Goal: Entertainment & Leisure: Browse casually

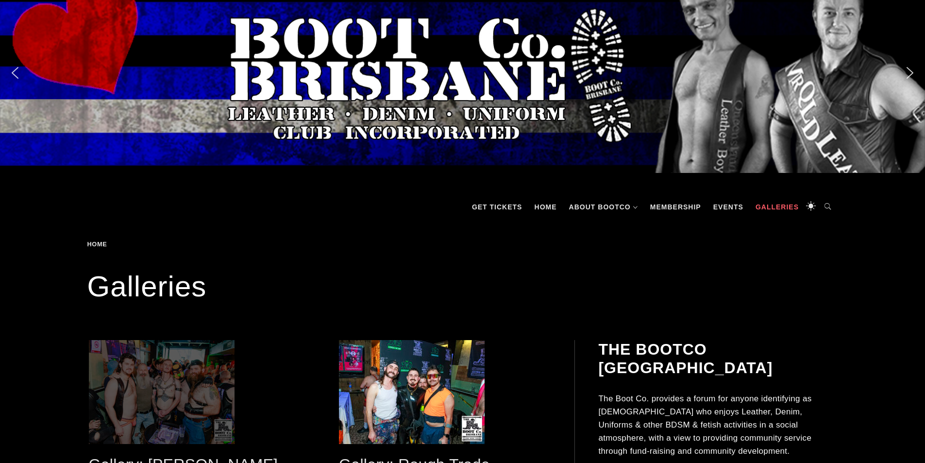
scroll to position [97, 0]
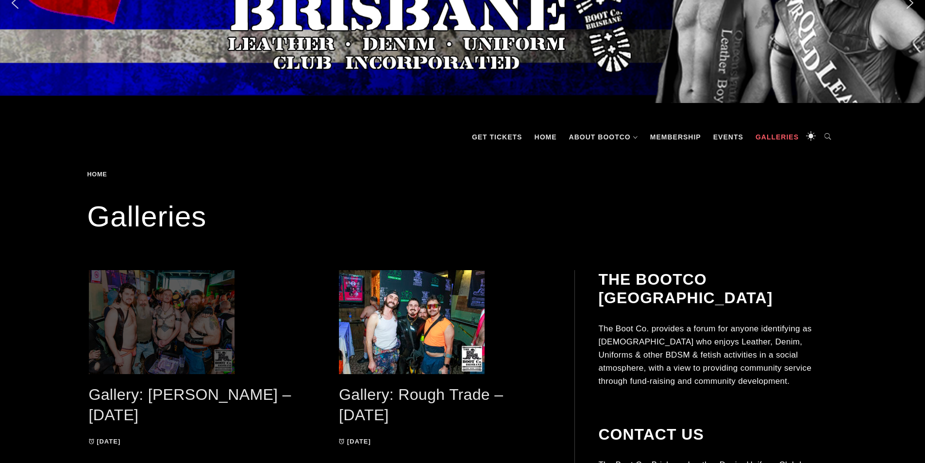
click at [147, 322] on span at bounding box center [195, 322] width 212 height 104
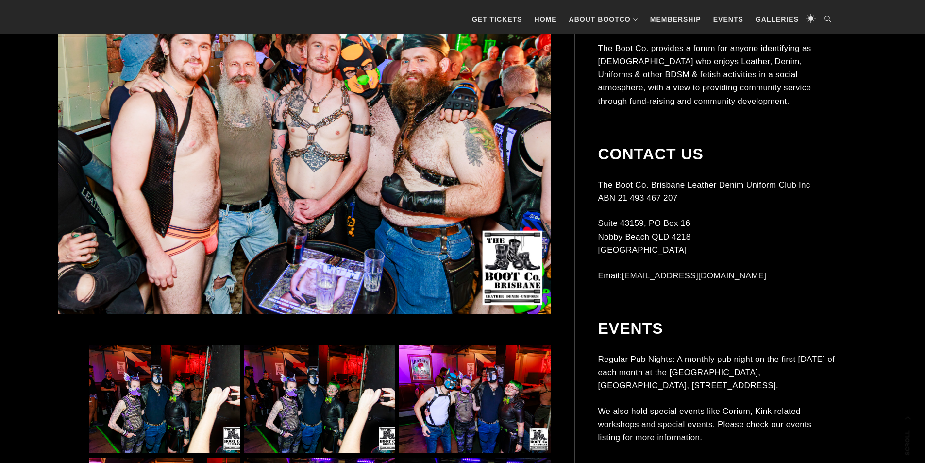
scroll to position [534, 0]
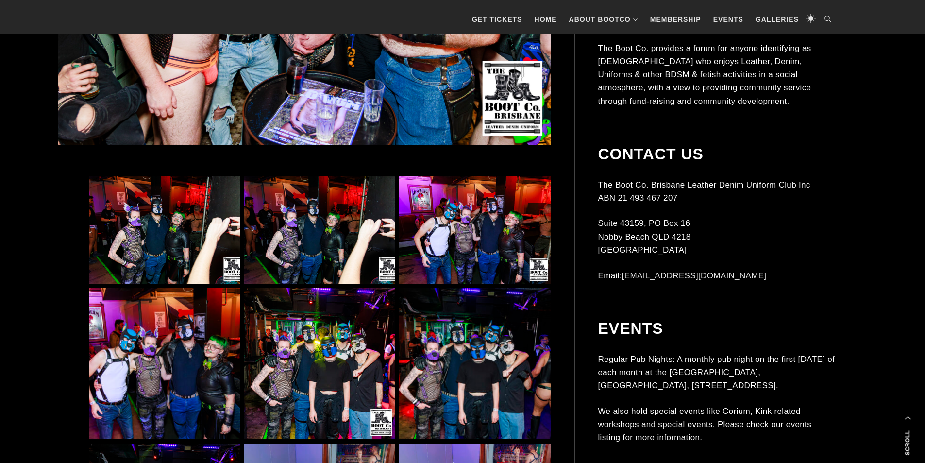
click at [171, 234] on img at bounding box center [164, 230] width 151 height 108
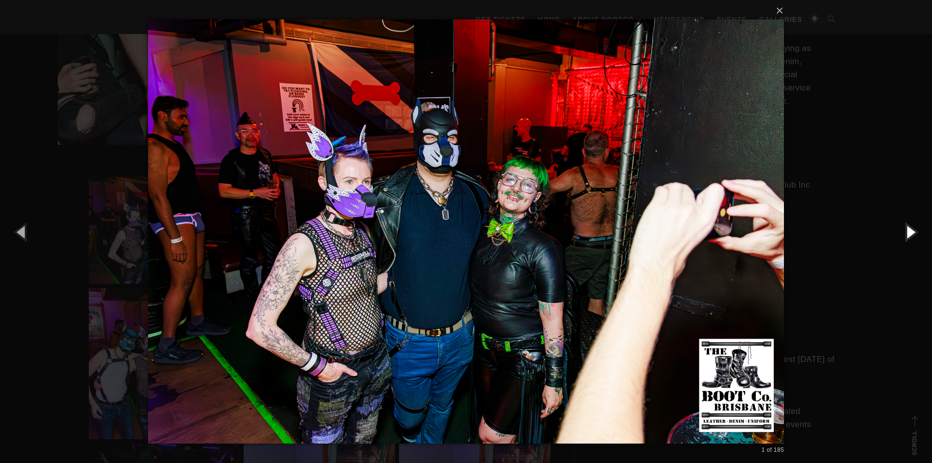
click at [914, 243] on button "button" at bounding box center [910, 231] width 44 height 53
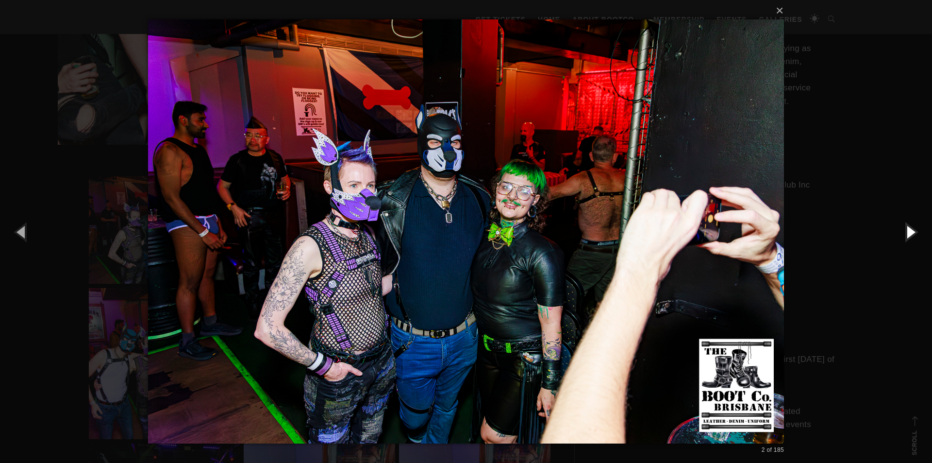
click at [914, 243] on button "button" at bounding box center [910, 231] width 44 height 53
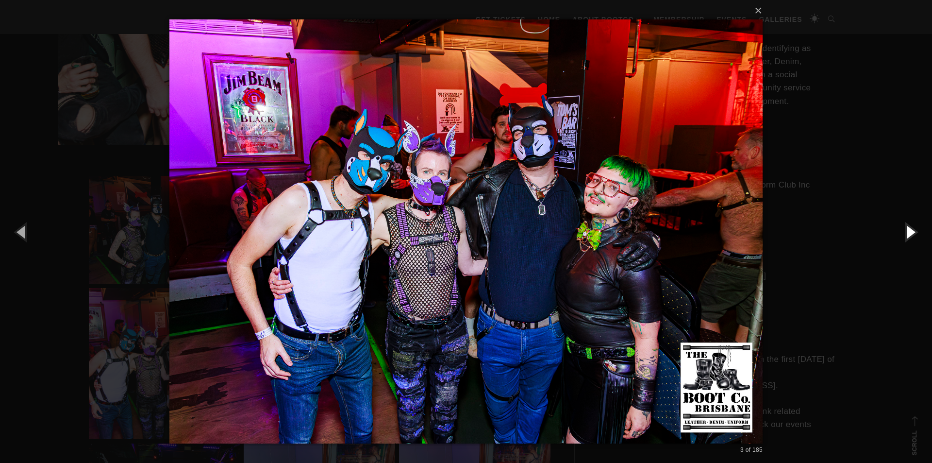
click at [914, 243] on button "button" at bounding box center [910, 231] width 44 height 53
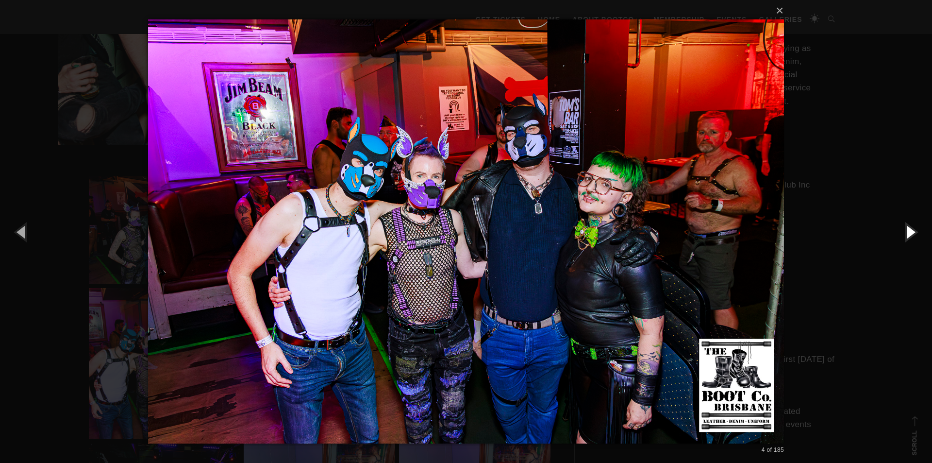
click at [914, 243] on button "button" at bounding box center [910, 231] width 44 height 53
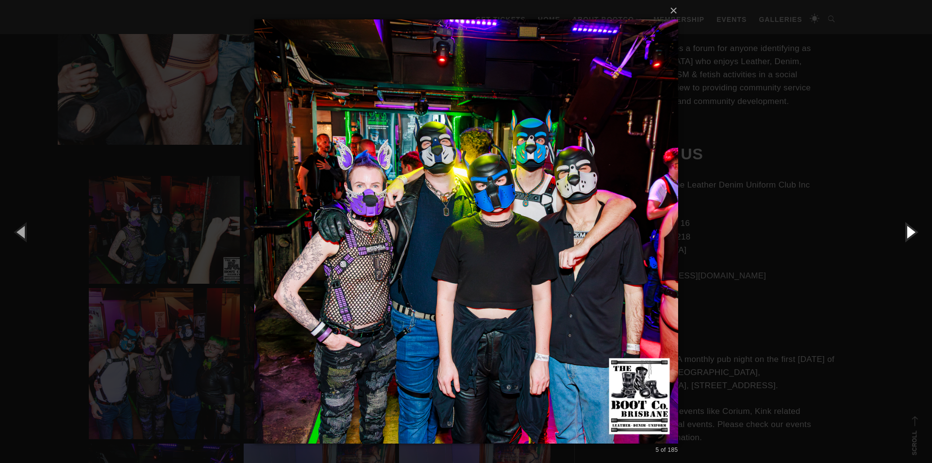
click at [914, 242] on button "button" at bounding box center [910, 231] width 44 height 53
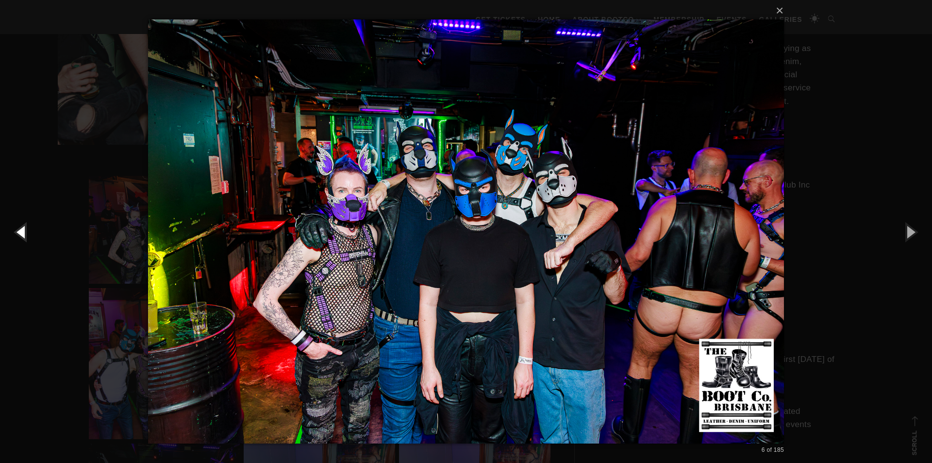
click at [33, 235] on button "button" at bounding box center [22, 231] width 44 height 53
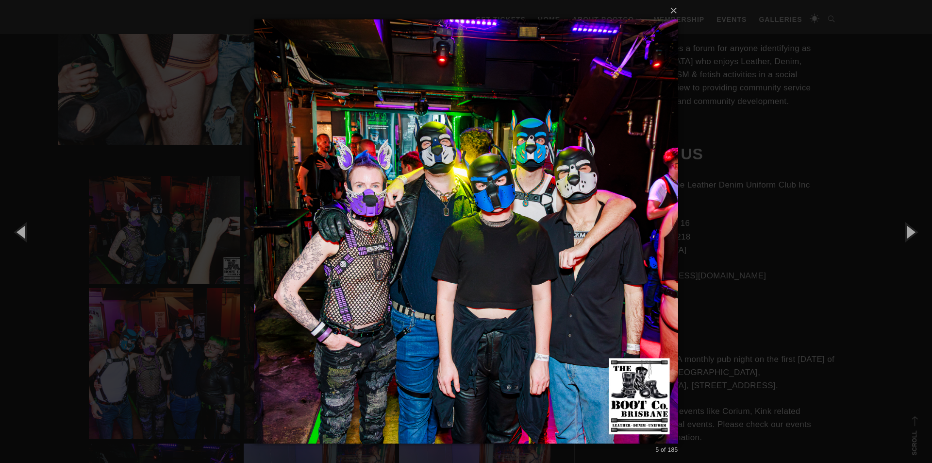
click at [499, 206] on img at bounding box center [466, 231] width 424 height 463
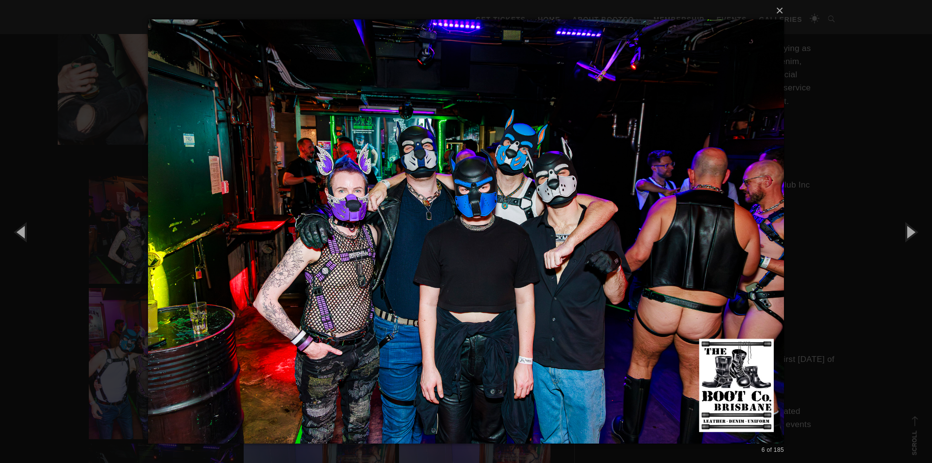
click at [698, 230] on img at bounding box center [466, 231] width 636 height 463
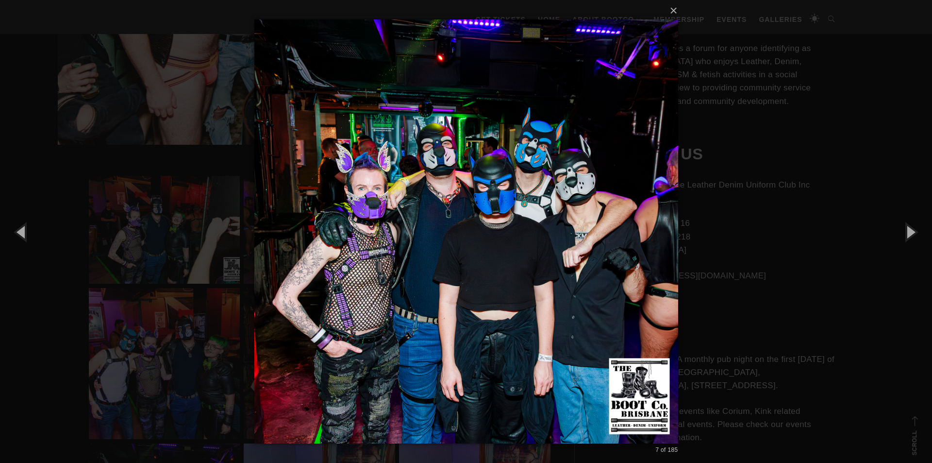
click at [698, 230] on div "× 7 of 185 Loading..." at bounding box center [466, 231] width 932 height 463
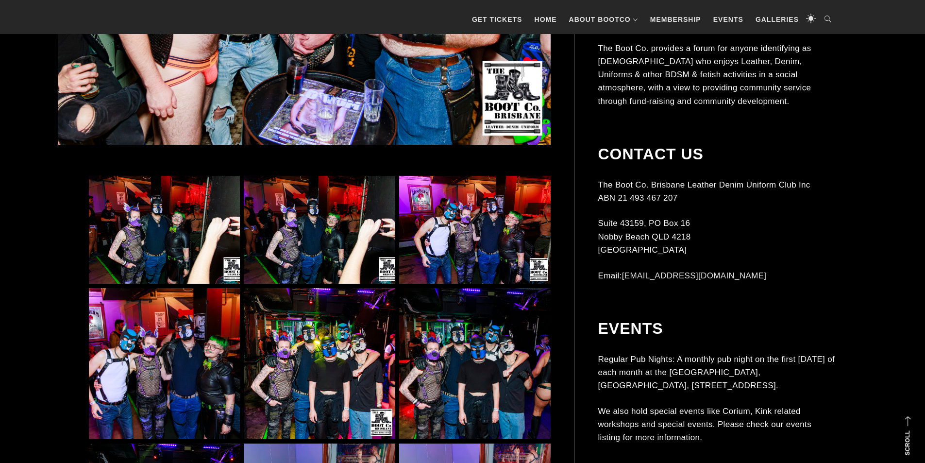
click at [519, 375] on img at bounding box center [474, 363] width 151 height 151
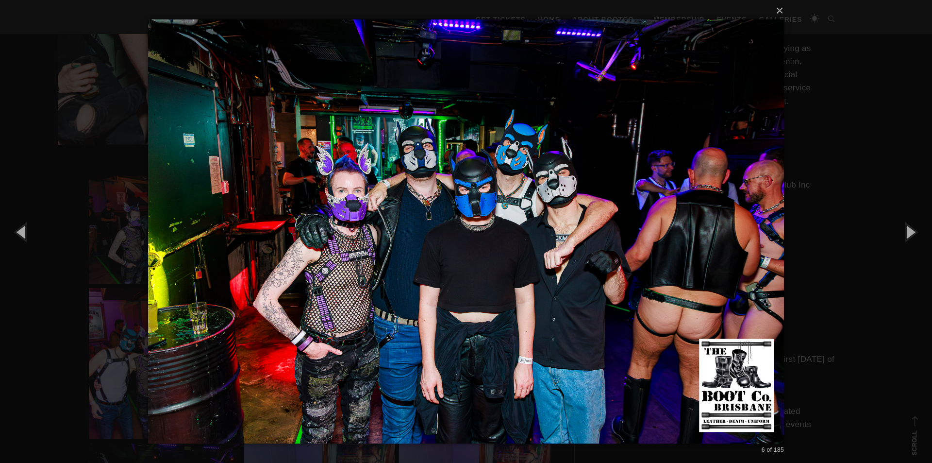
click at [707, 263] on img at bounding box center [466, 231] width 636 height 463
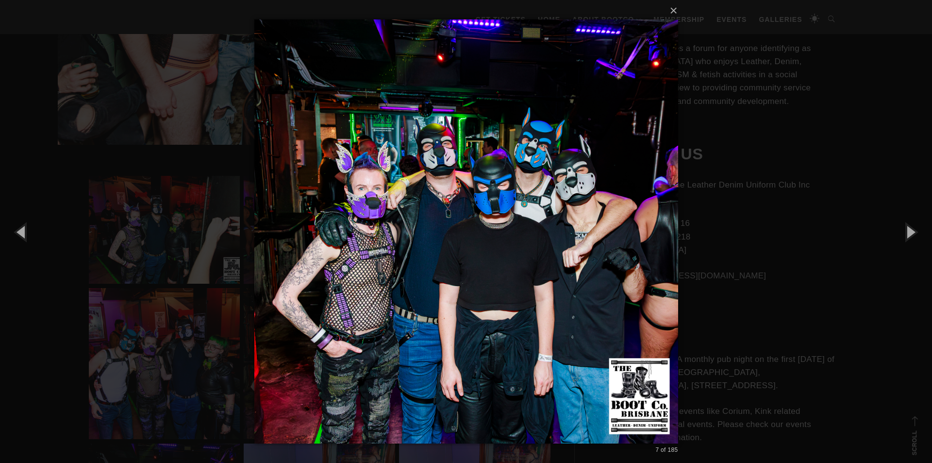
click at [703, 265] on div "× 7 of 185 Loading..." at bounding box center [466, 231] width 932 height 463
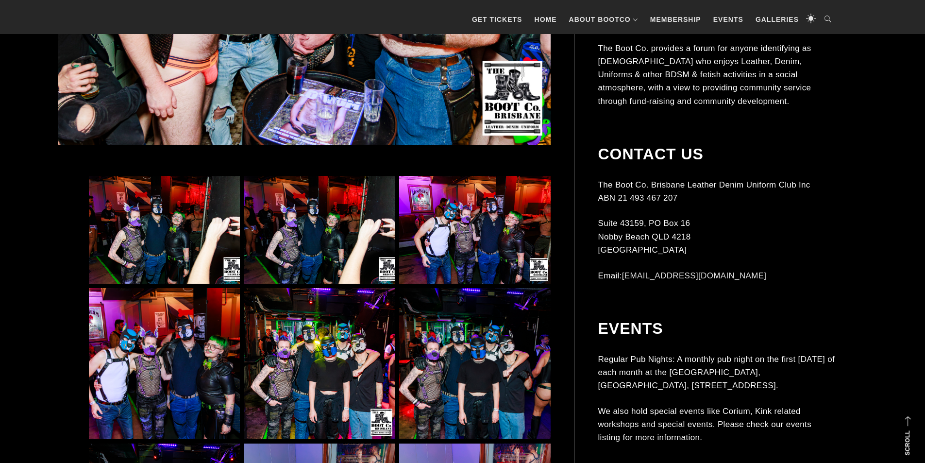
click at [418, 347] on img at bounding box center [474, 363] width 151 height 151
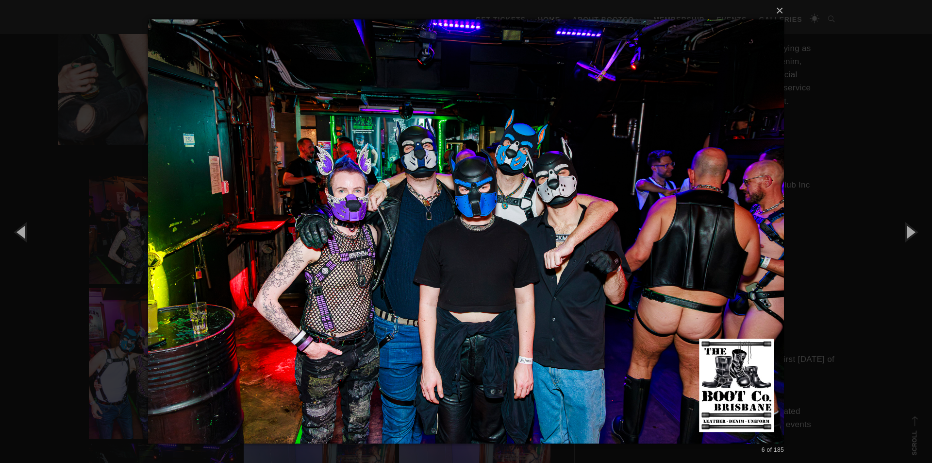
click at [696, 266] on img at bounding box center [466, 231] width 636 height 463
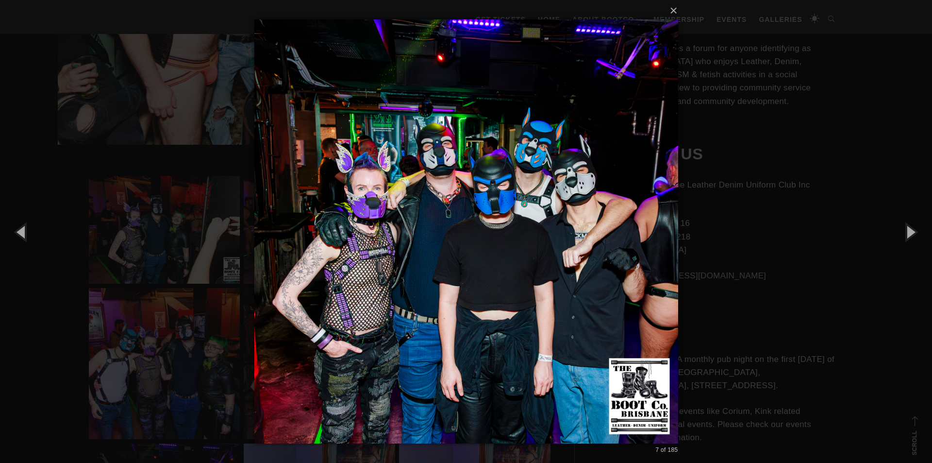
click at [631, 266] on img at bounding box center [466, 231] width 424 height 463
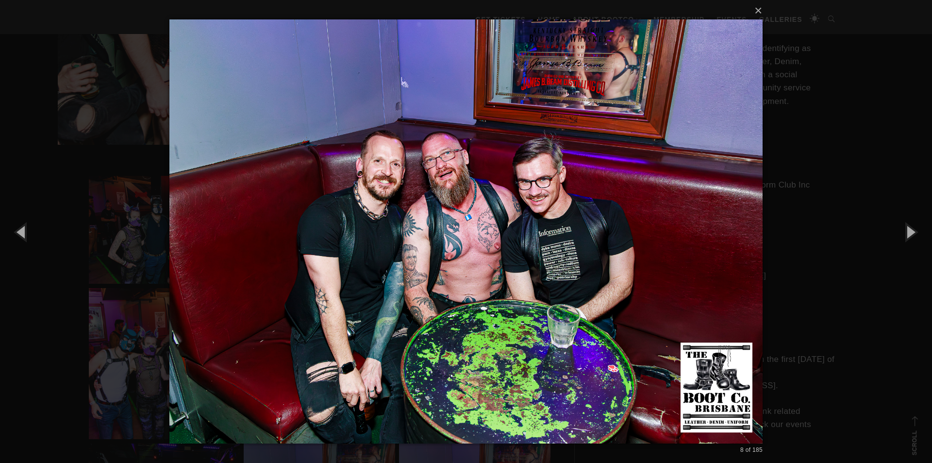
click at [686, 258] on img at bounding box center [465, 231] width 593 height 463
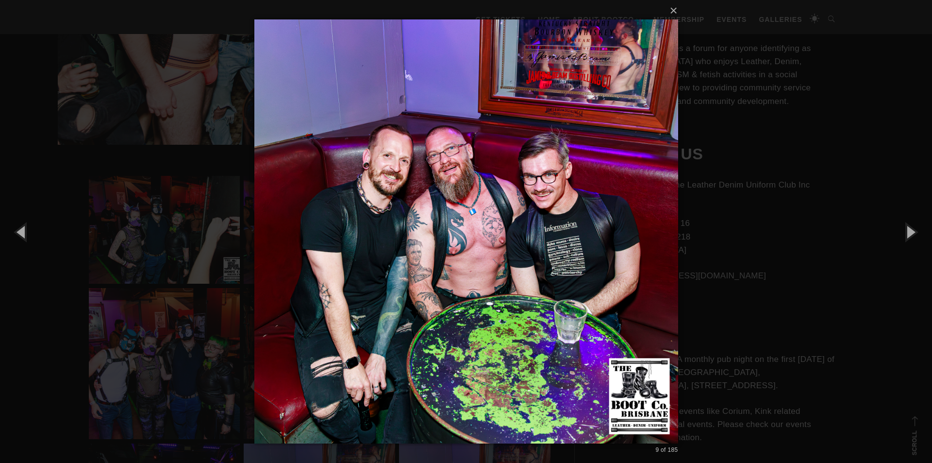
click at [630, 281] on img at bounding box center [466, 231] width 424 height 463
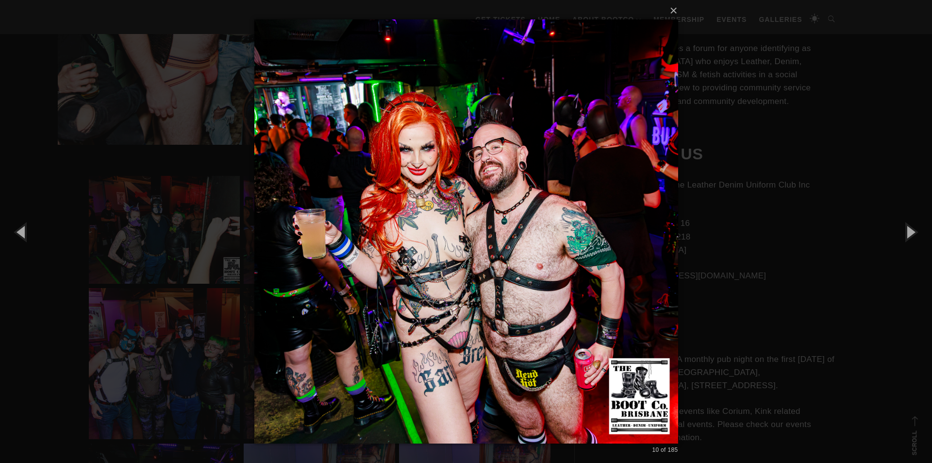
click at [645, 274] on img at bounding box center [466, 231] width 424 height 463
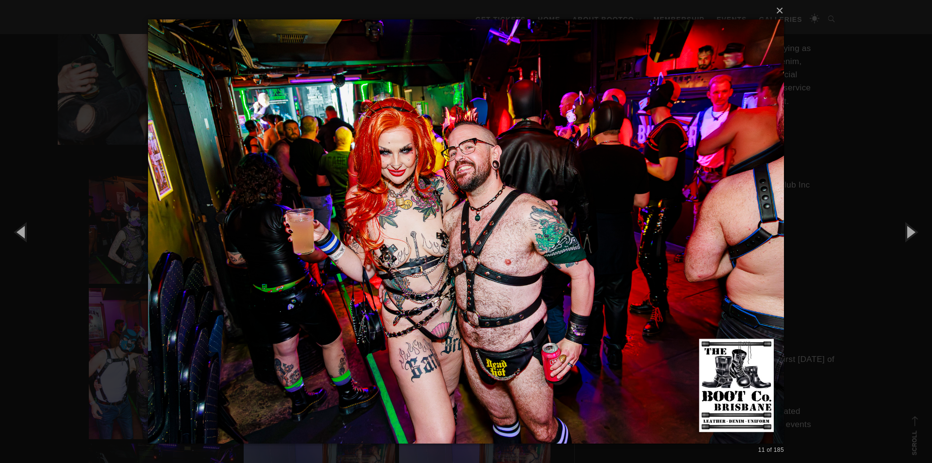
click at [712, 237] on img at bounding box center [466, 231] width 636 height 463
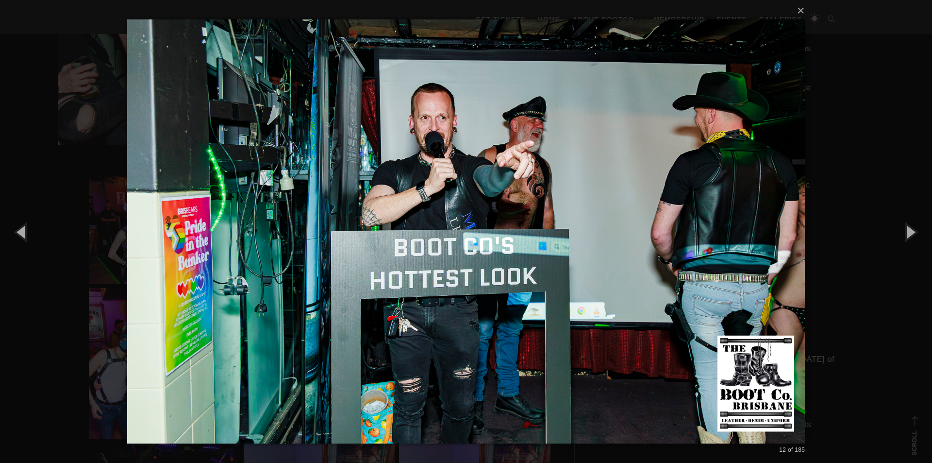
click at [715, 236] on img at bounding box center [466, 231] width 678 height 463
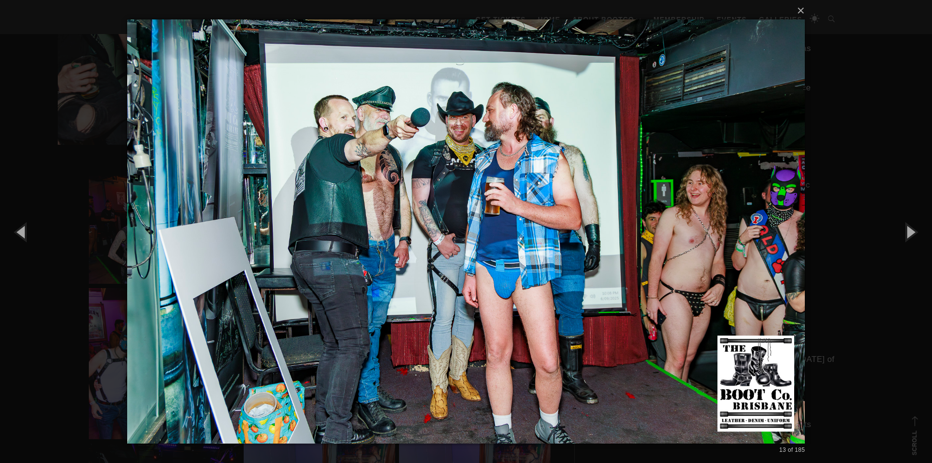
click at [706, 226] on img at bounding box center [466, 231] width 678 height 463
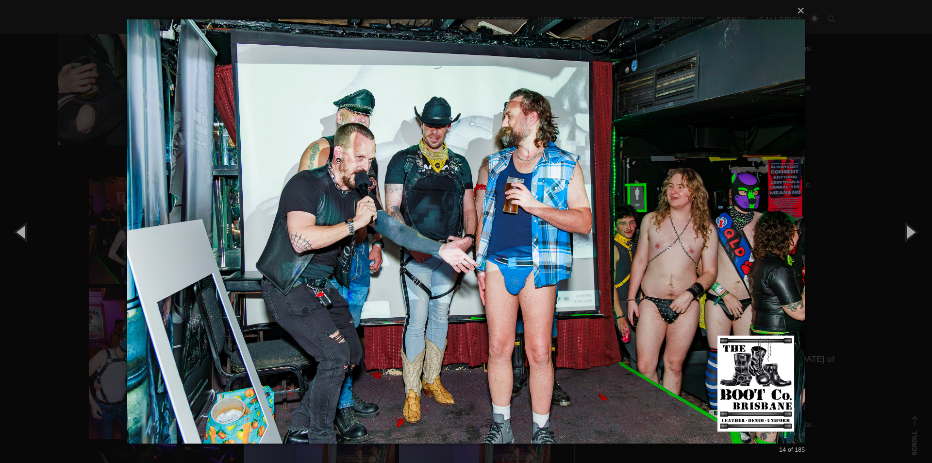
click at [739, 249] on img at bounding box center [466, 231] width 678 height 463
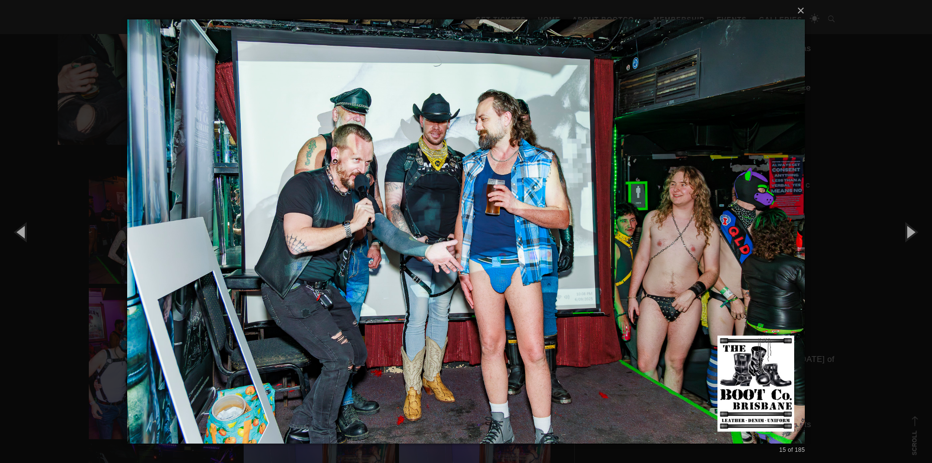
click at [739, 249] on img at bounding box center [466, 231] width 678 height 463
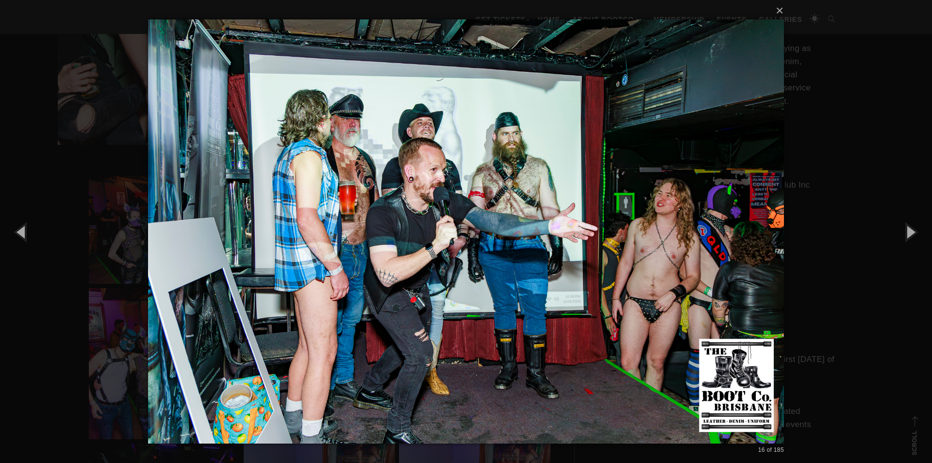
click at [739, 249] on img at bounding box center [466, 231] width 636 height 463
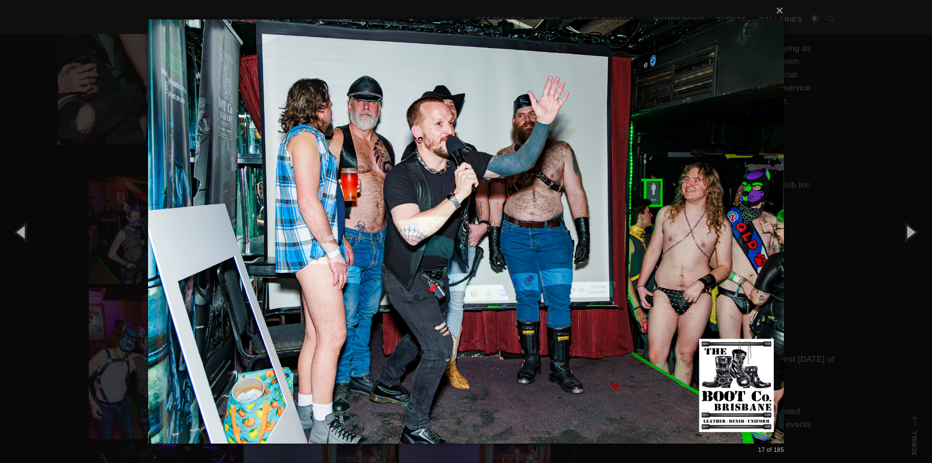
click at [739, 249] on img at bounding box center [466, 231] width 636 height 463
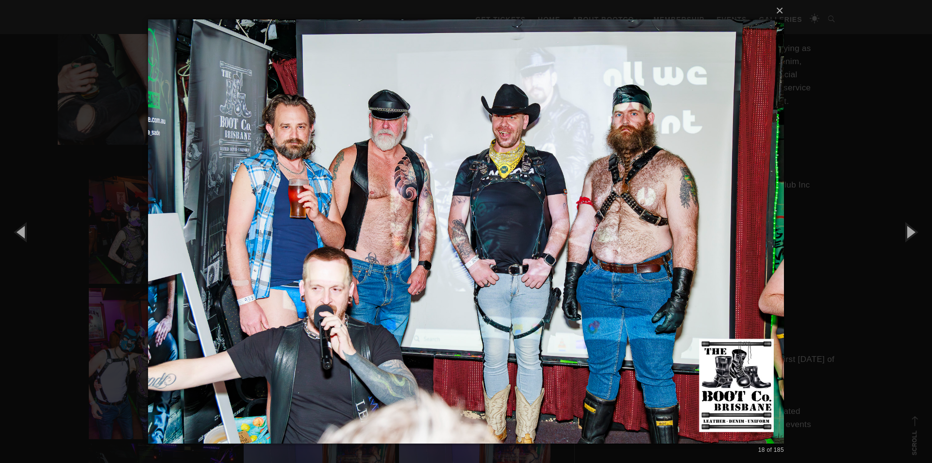
click at [739, 249] on img at bounding box center [466, 231] width 636 height 463
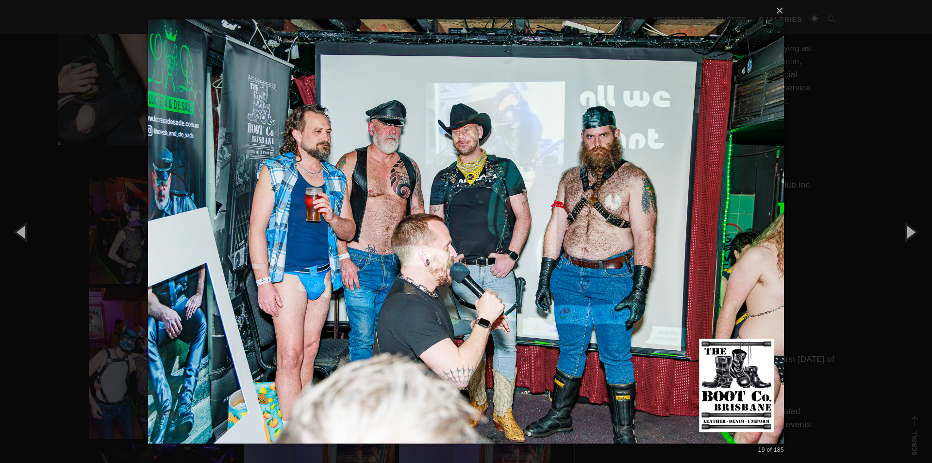
click at [739, 249] on img at bounding box center [466, 231] width 636 height 463
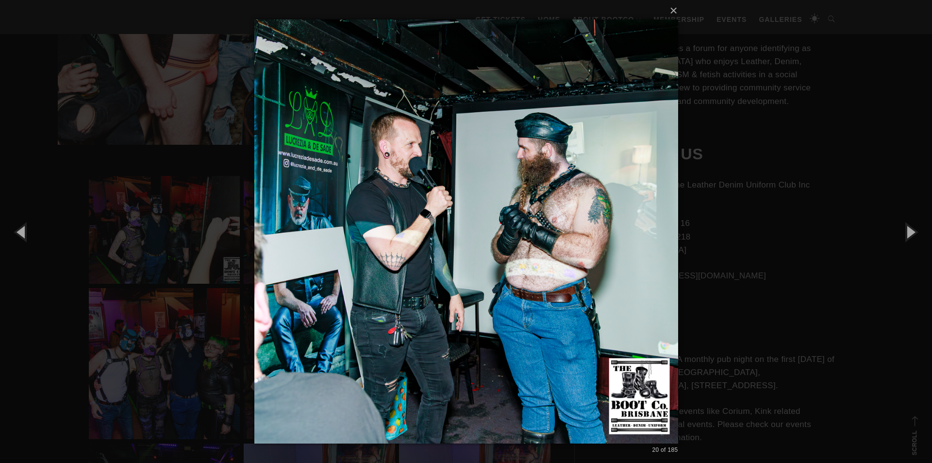
click at [739, 249] on div "× 20 of 185 Loading..." at bounding box center [466, 231] width 932 height 463
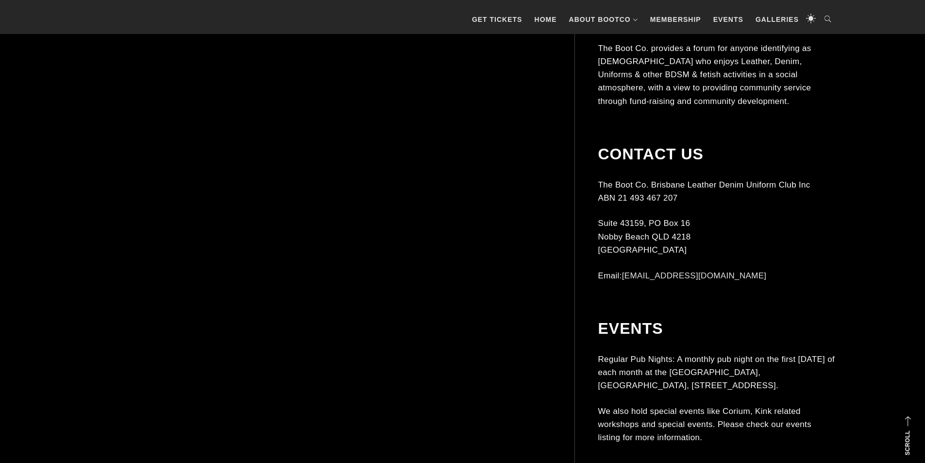
scroll to position [2330, 0]
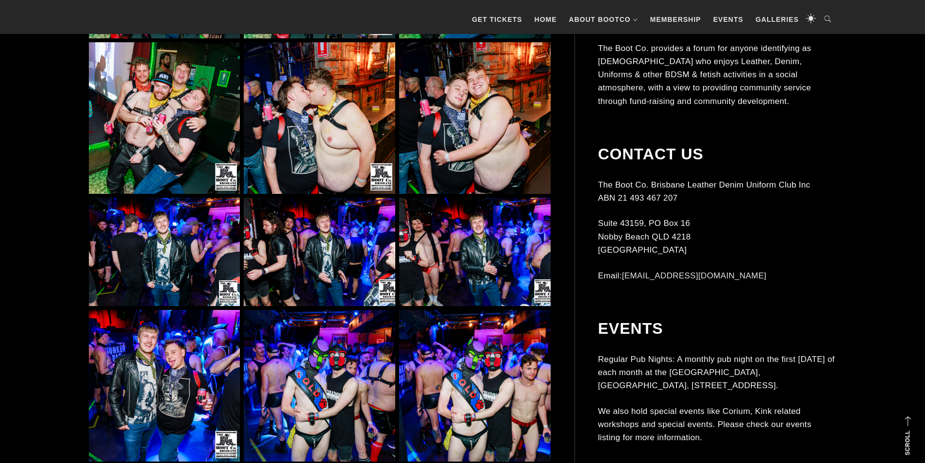
click at [453, 234] on img at bounding box center [474, 252] width 151 height 108
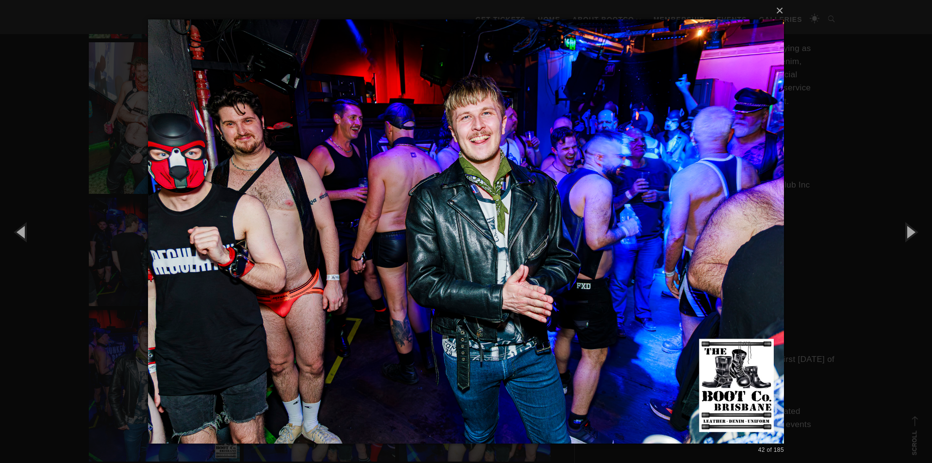
click at [668, 142] on img at bounding box center [466, 231] width 636 height 463
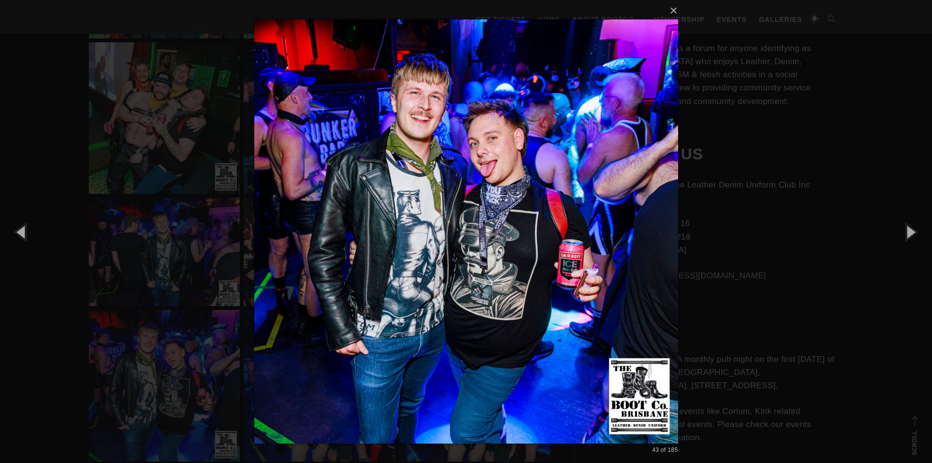
click at [636, 202] on img at bounding box center [466, 231] width 424 height 463
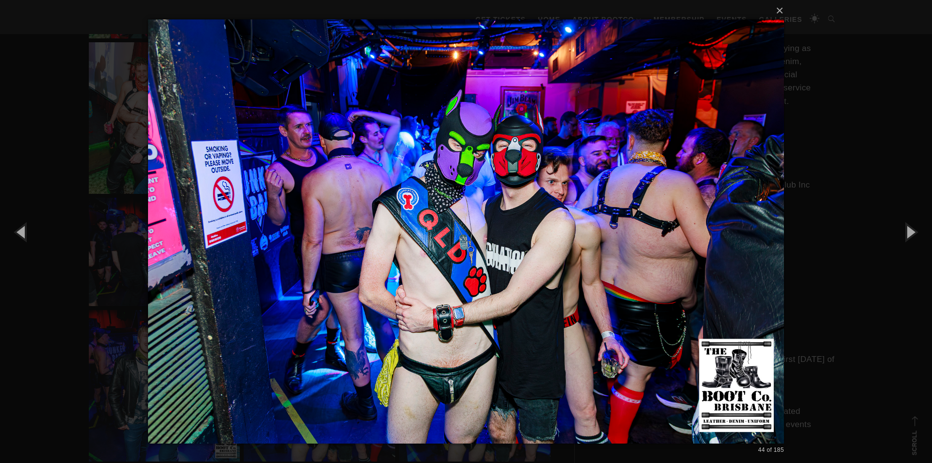
click at [714, 211] on img at bounding box center [466, 231] width 636 height 463
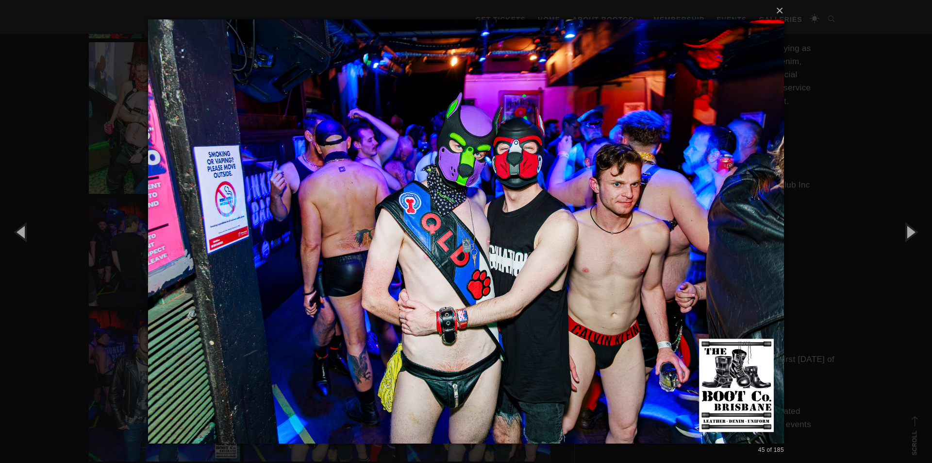
click at [714, 211] on img at bounding box center [466, 231] width 636 height 463
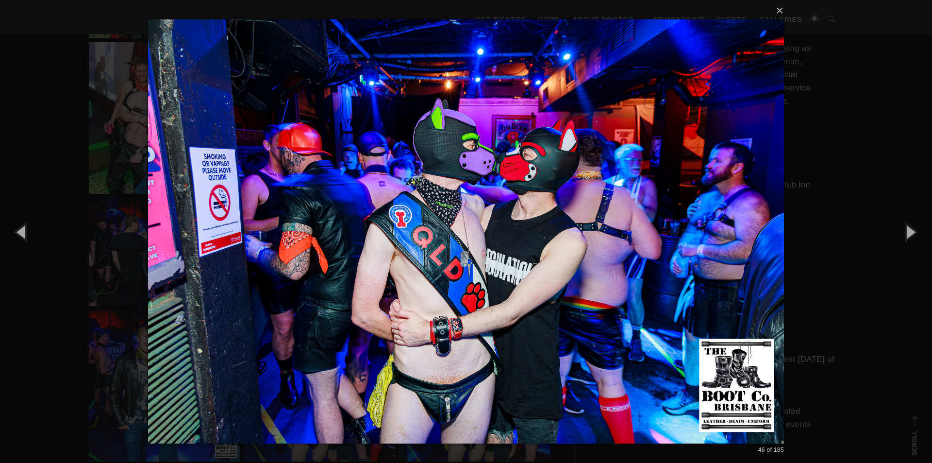
click at [666, 218] on img at bounding box center [466, 231] width 636 height 463
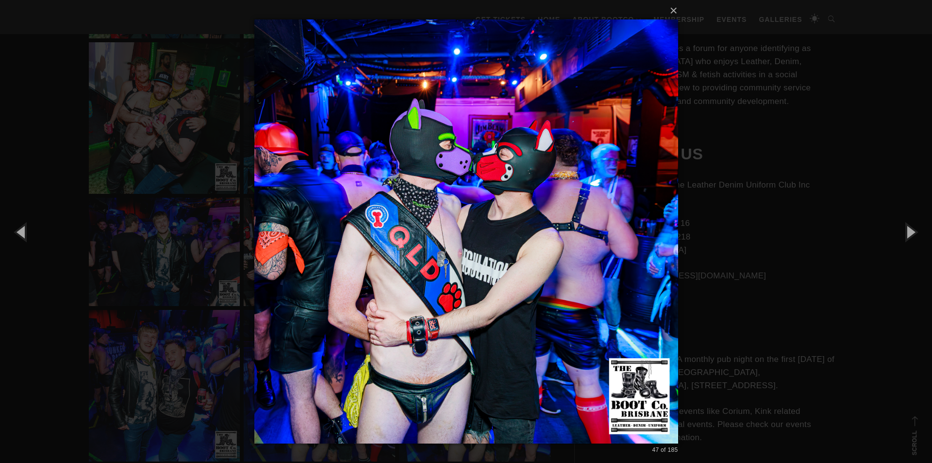
click at [666, 218] on img at bounding box center [466, 231] width 424 height 463
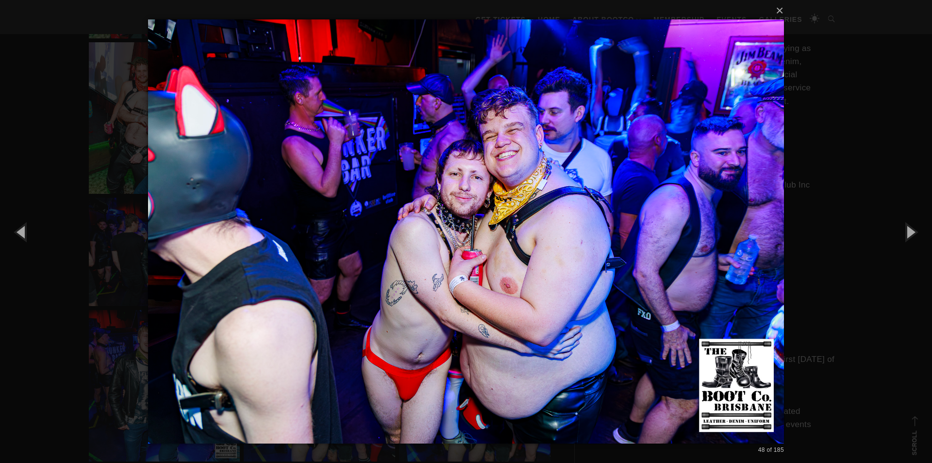
click at [659, 220] on img at bounding box center [466, 231] width 636 height 463
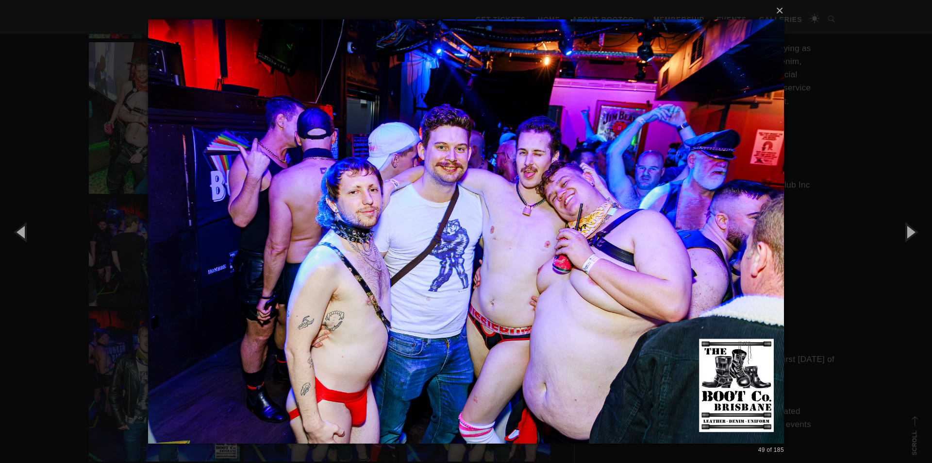
click at [209, 276] on img at bounding box center [466, 231] width 636 height 463
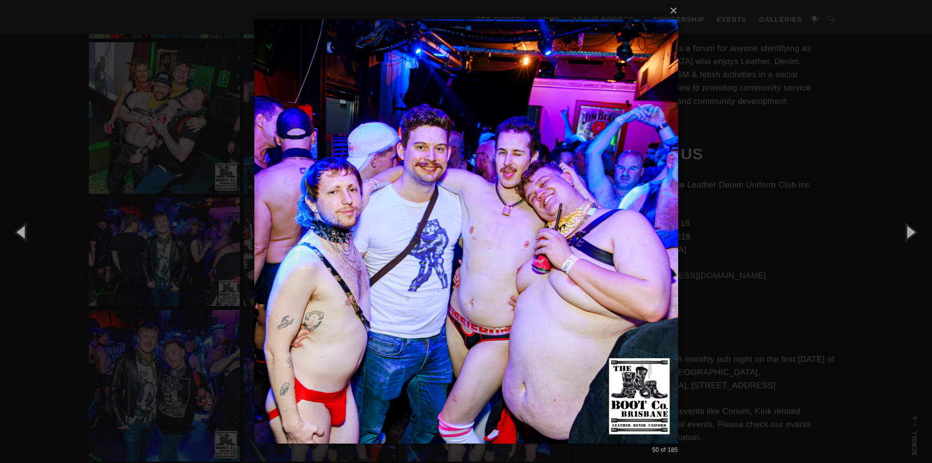
drag, startPoint x: 742, startPoint y: 258, endPoint x: 635, endPoint y: 263, distance: 106.9
click at [739, 259] on div "× 50 of 185 Loading..." at bounding box center [466, 231] width 932 height 463
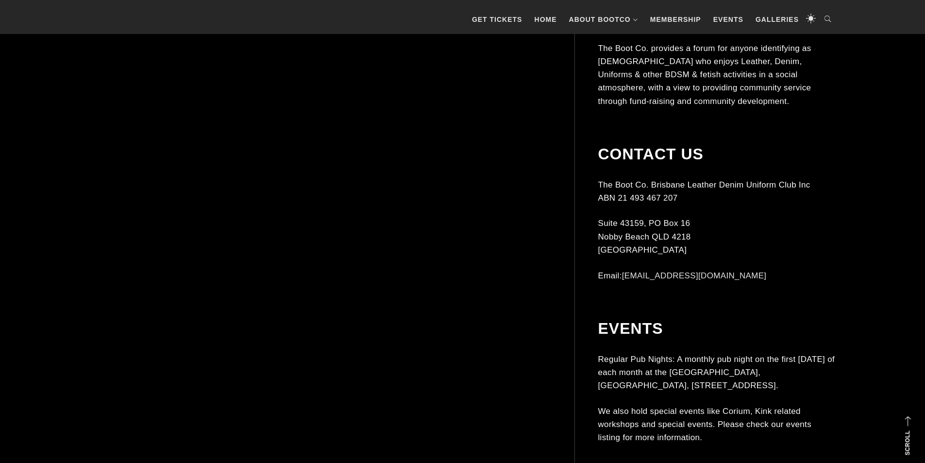
scroll to position [4854, 0]
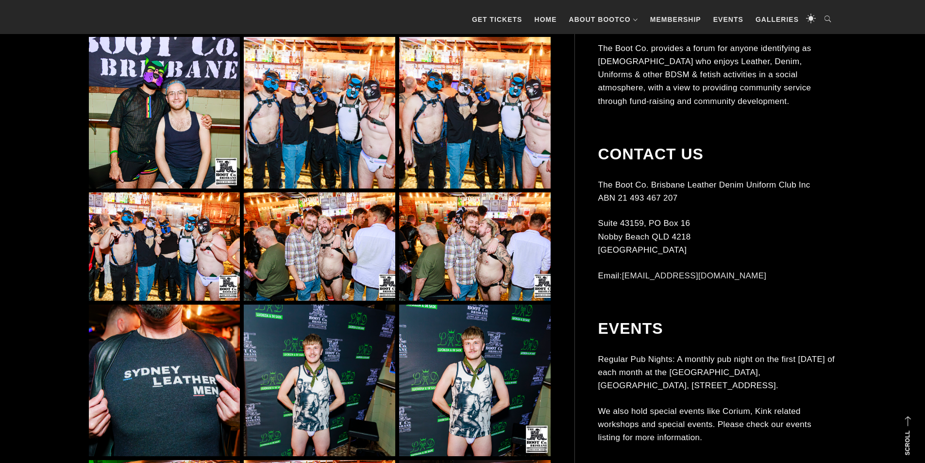
click at [366, 142] on img at bounding box center [319, 112] width 151 height 151
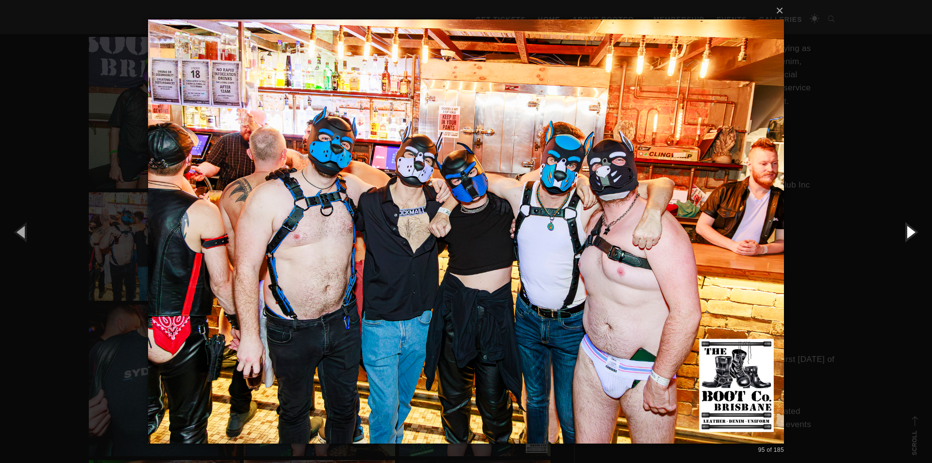
click at [917, 237] on button "button" at bounding box center [910, 231] width 44 height 53
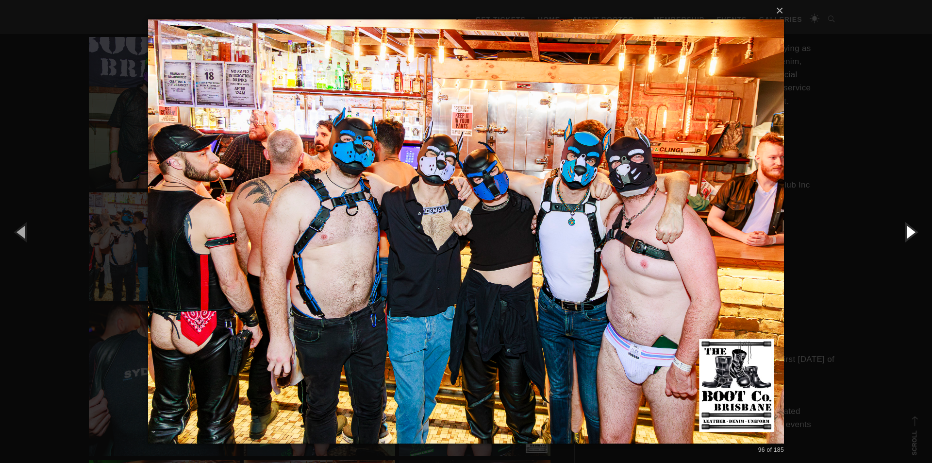
click at [917, 237] on button "button" at bounding box center [910, 231] width 44 height 53
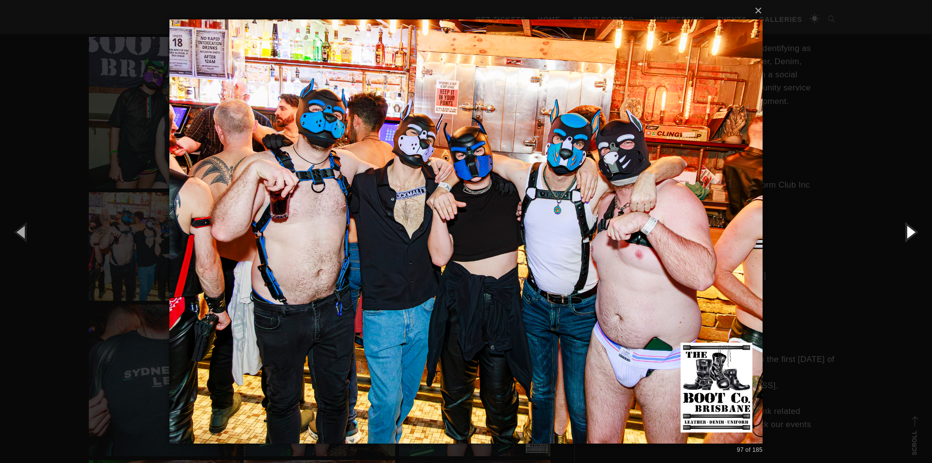
click at [901, 223] on button "button" at bounding box center [910, 231] width 44 height 53
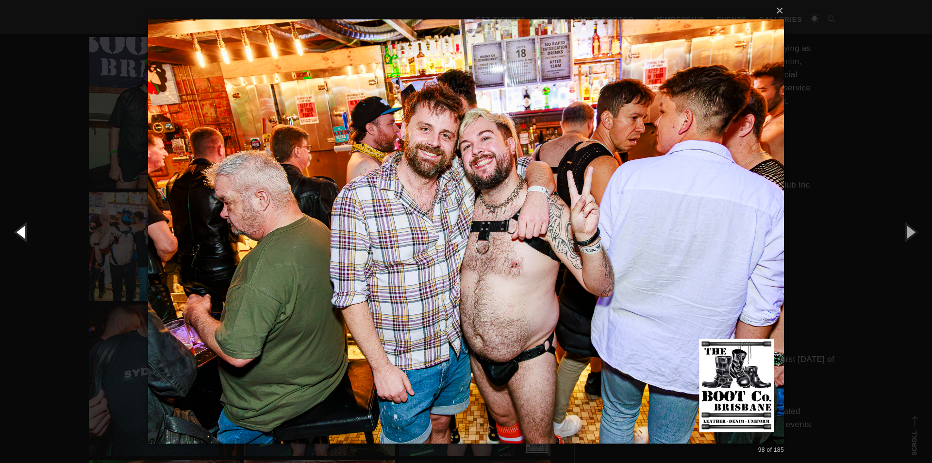
click at [35, 241] on button "button" at bounding box center [22, 231] width 44 height 53
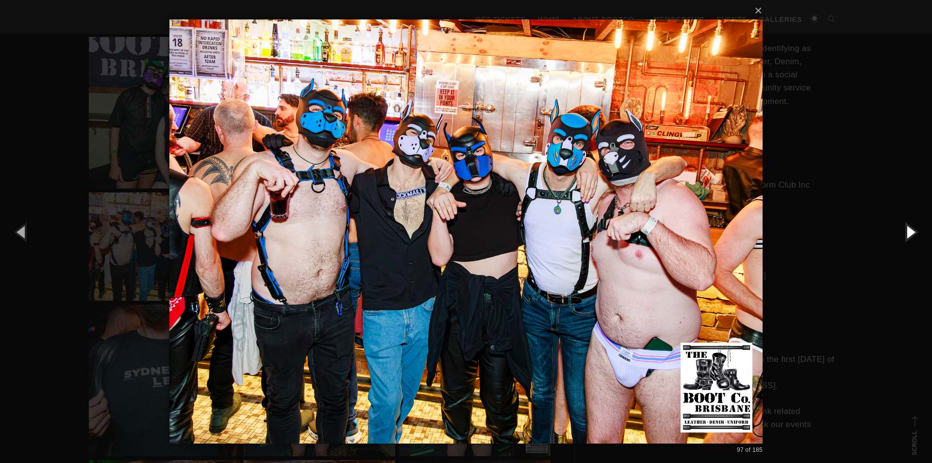
click at [895, 216] on button "button" at bounding box center [910, 231] width 44 height 53
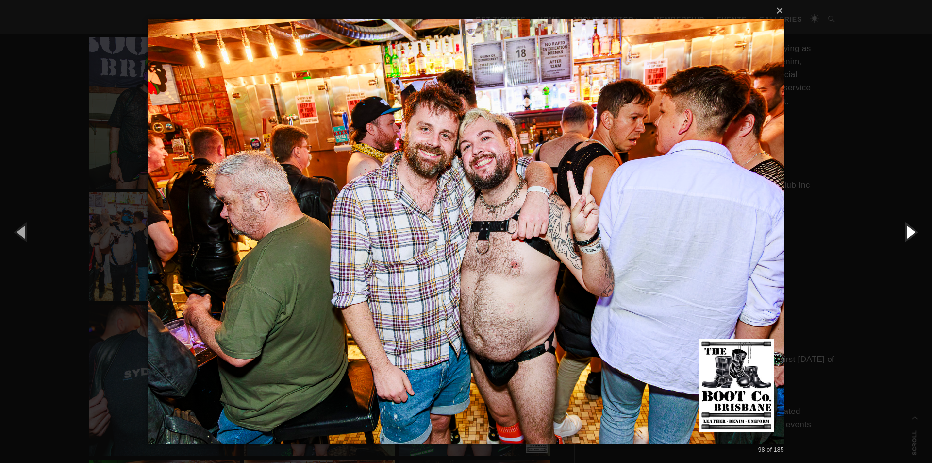
click at [900, 208] on button "button" at bounding box center [910, 231] width 44 height 53
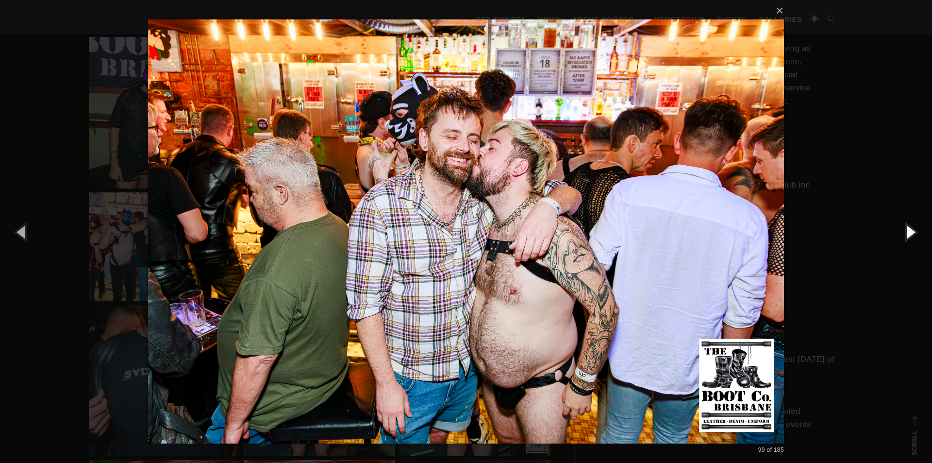
click at [900, 214] on button "button" at bounding box center [910, 231] width 44 height 53
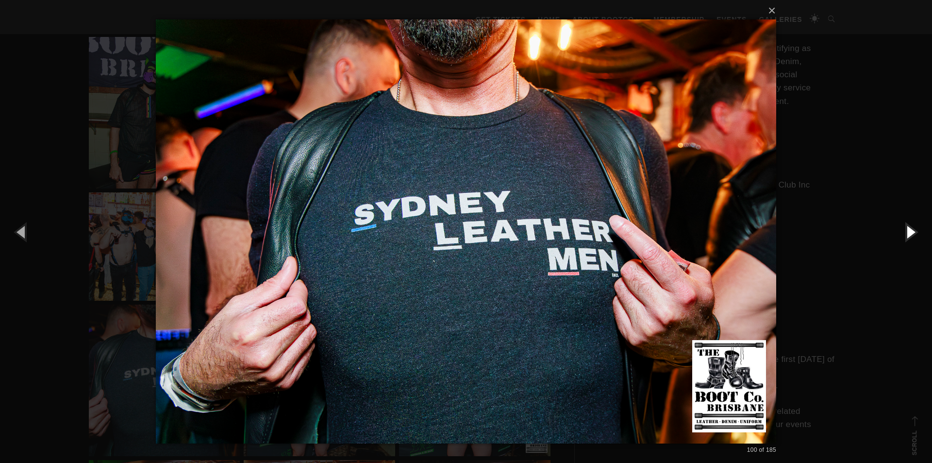
click at [901, 206] on button "button" at bounding box center [910, 231] width 44 height 53
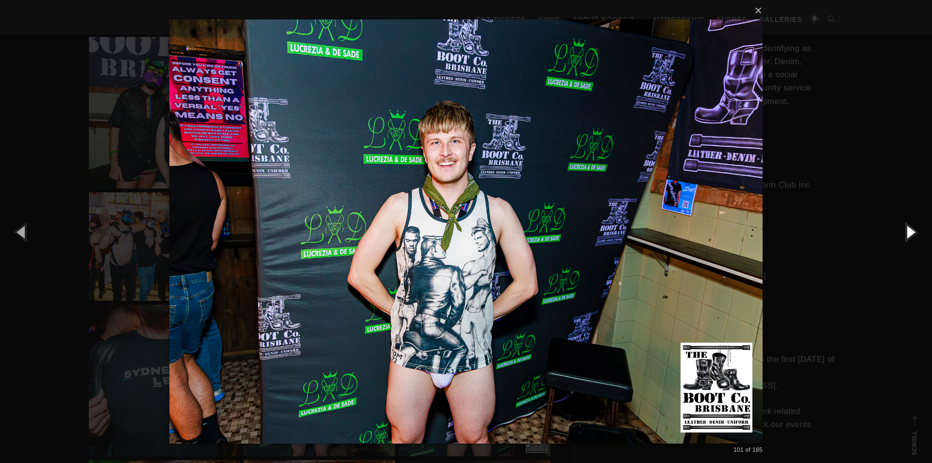
click at [901, 206] on button "button" at bounding box center [910, 231] width 44 height 53
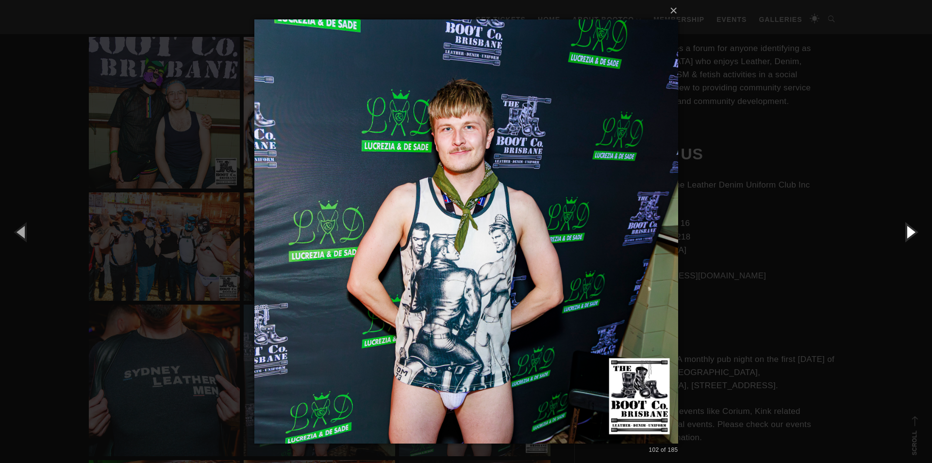
click at [901, 206] on button "button" at bounding box center [910, 231] width 44 height 53
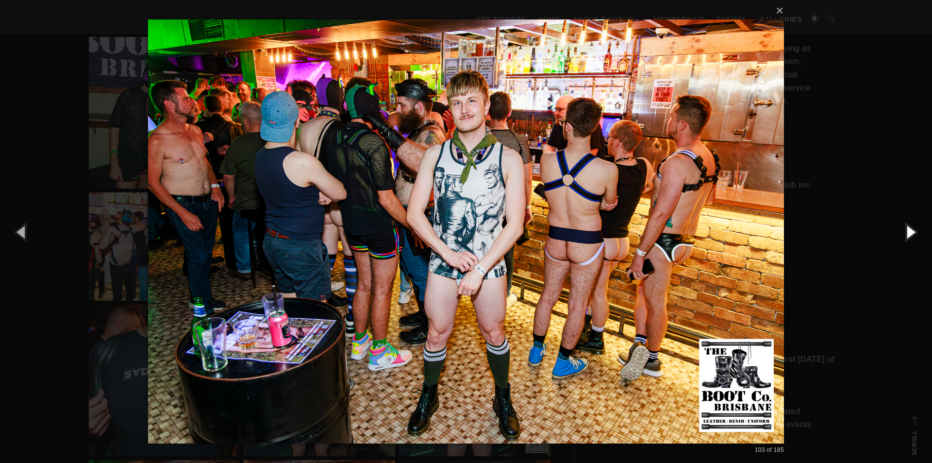
click at [901, 206] on button "button" at bounding box center [910, 231] width 44 height 53
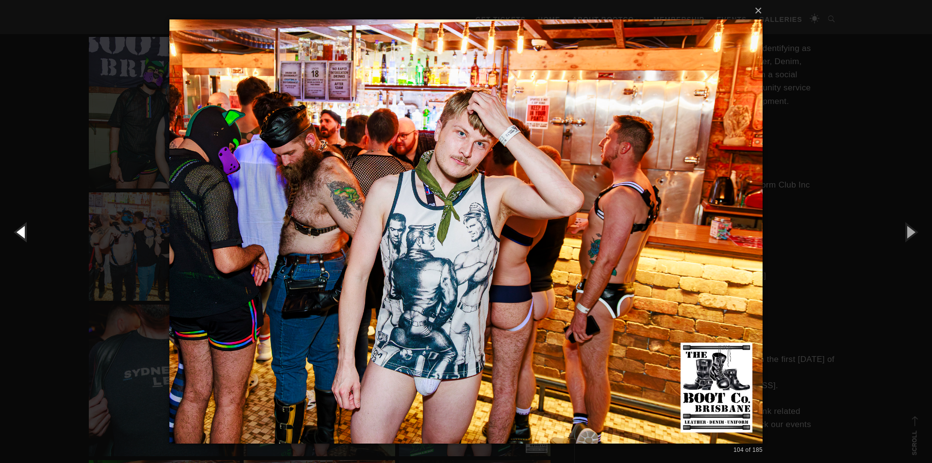
click at [24, 241] on button "button" at bounding box center [22, 231] width 44 height 53
click at [18, 240] on button "button" at bounding box center [22, 231] width 44 height 53
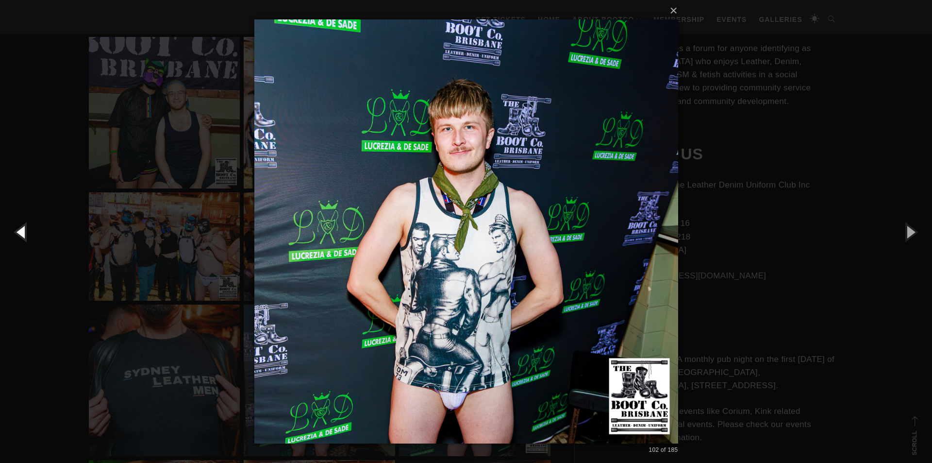
click at [18, 240] on button "button" at bounding box center [22, 231] width 44 height 53
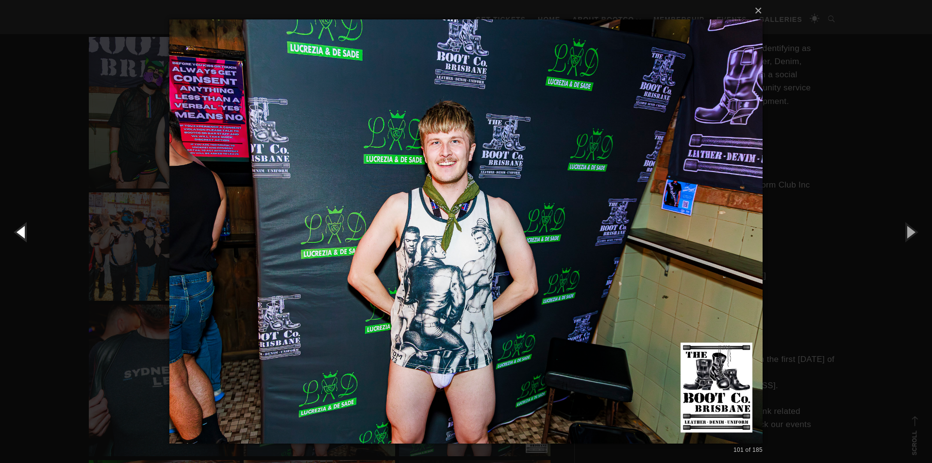
click at [18, 240] on button "button" at bounding box center [22, 231] width 44 height 53
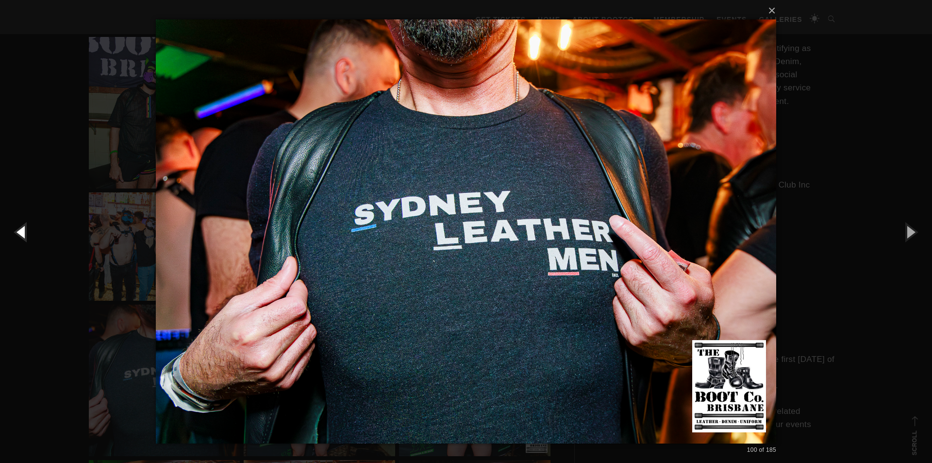
click at [18, 240] on button "button" at bounding box center [22, 231] width 44 height 53
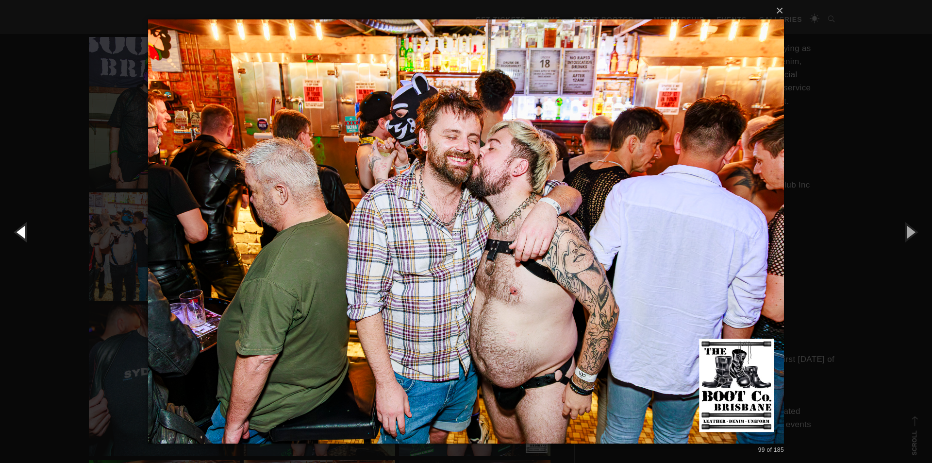
click at [18, 240] on button "button" at bounding box center [22, 231] width 44 height 53
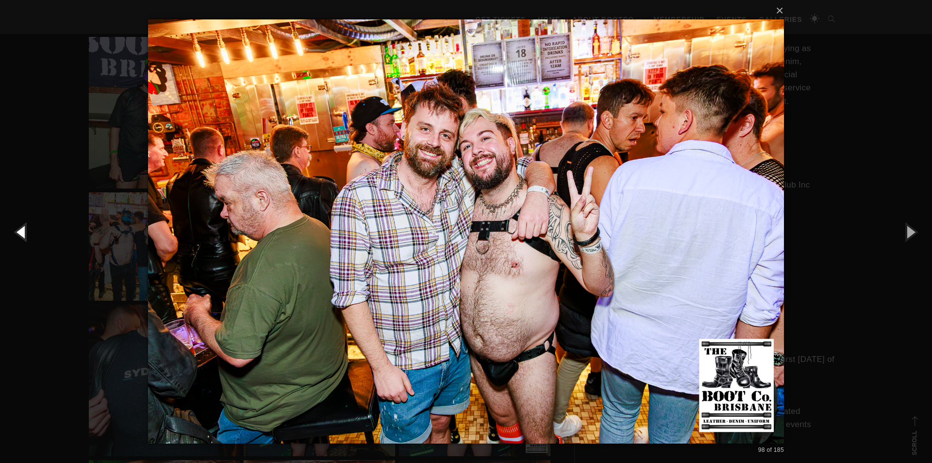
click at [18, 240] on button "button" at bounding box center [22, 231] width 44 height 53
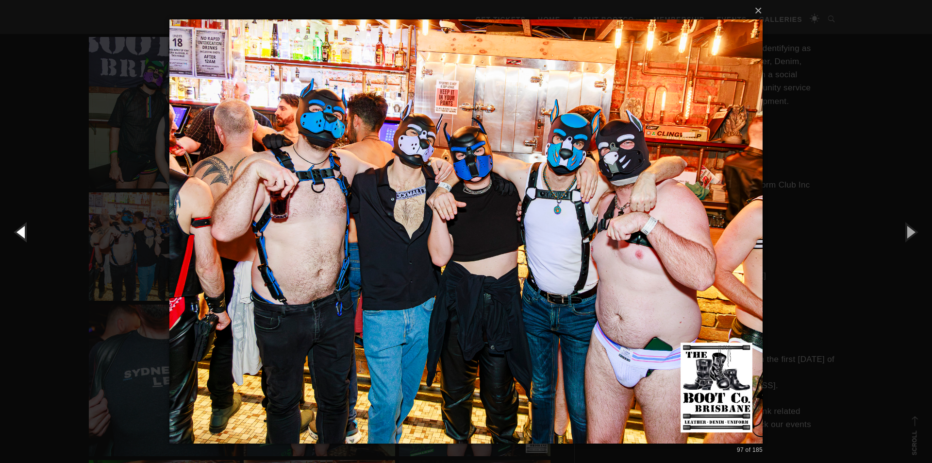
click at [18, 240] on button "button" at bounding box center [22, 231] width 44 height 53
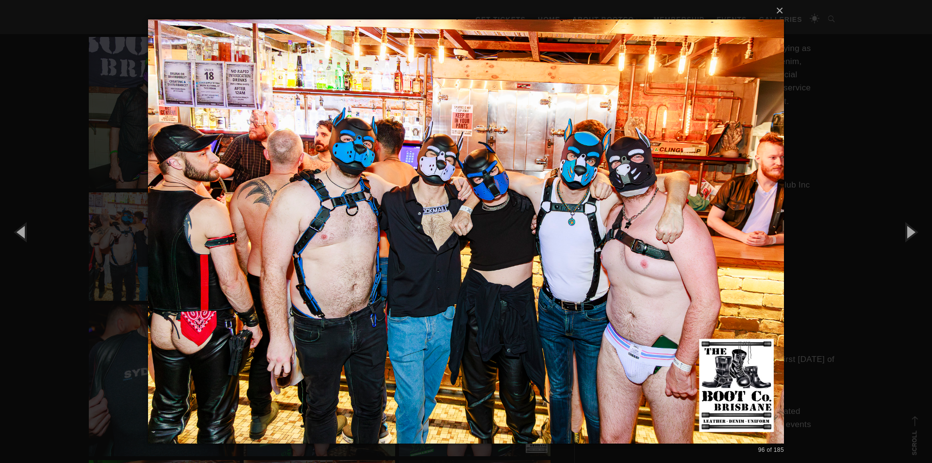
click at [908, 163] on div "× 96 of 185 Loading..." at bounding box center [466, 231] width 932 height 463
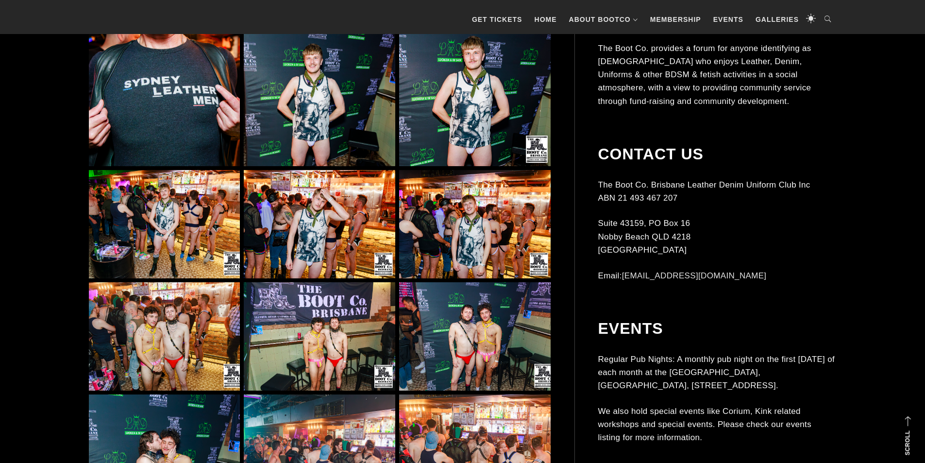
scroll to position [5145, 0]
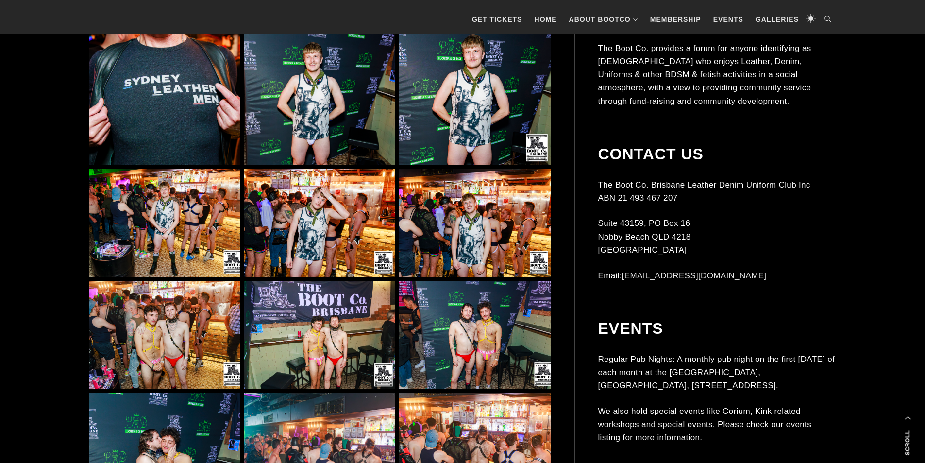
click at [437, 89] on img at bounding box center [474, 88] width 151 height 151
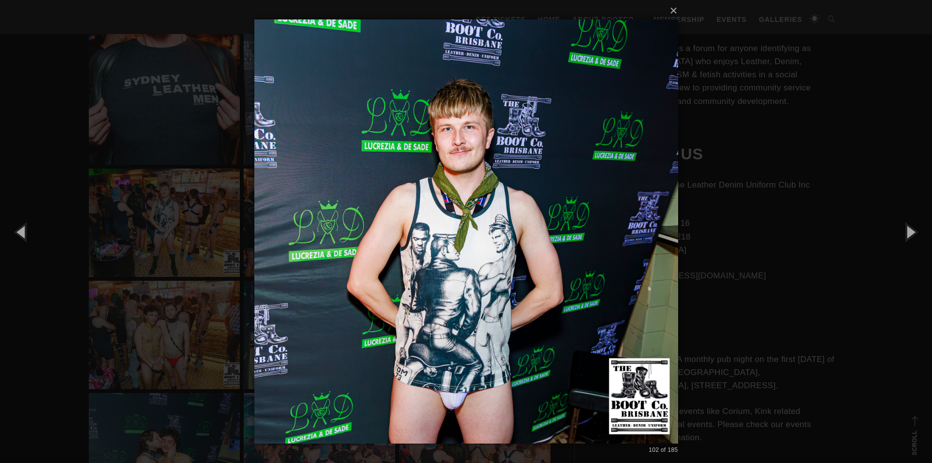
click at [782, 197] on div "× 102 of 185 Loading..." at bounding box center [466, 231] width 932 height 463
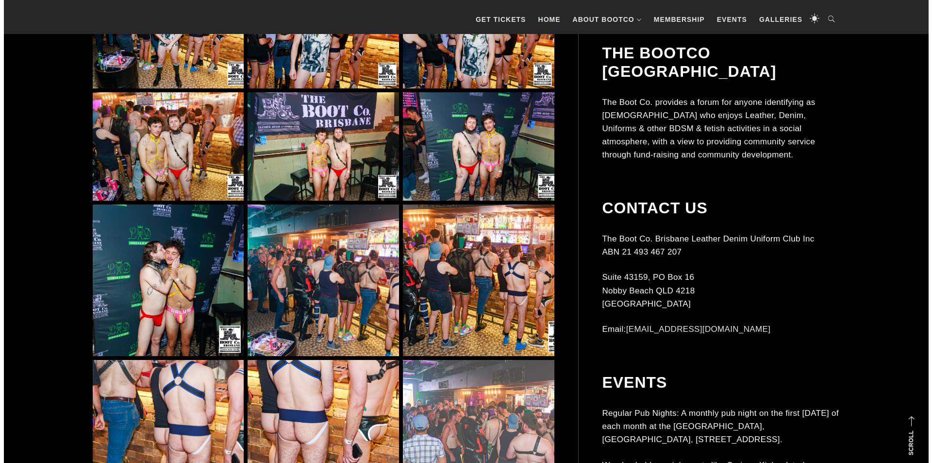
scroll to position [5194, 0]
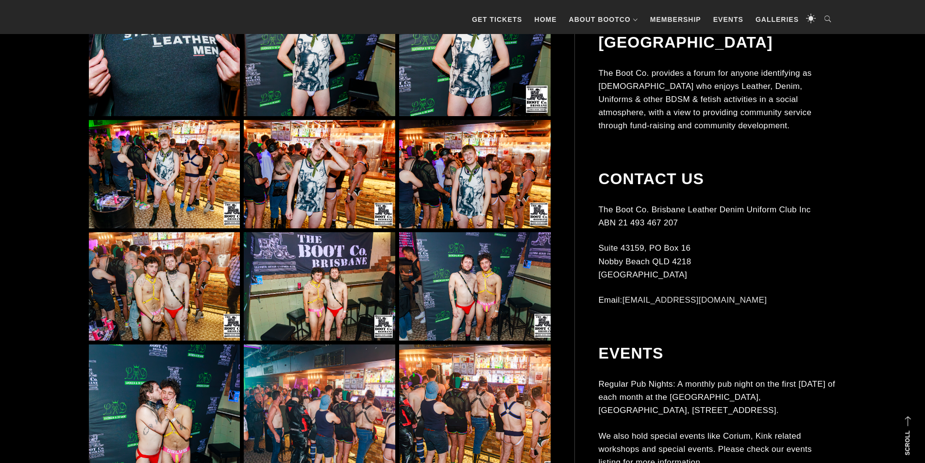
click at [448, 98] on img at bounding box center [474, 40] width 151 height 151
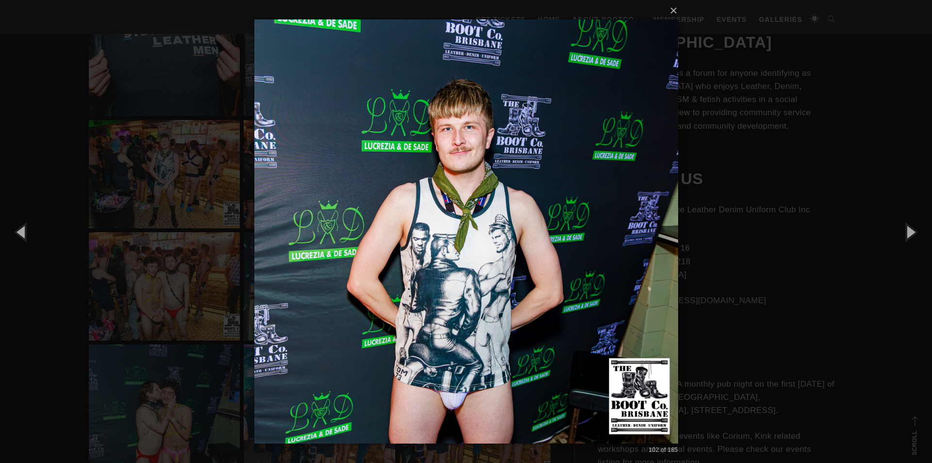
click at [726, 191] on div "× 102 of 185 Loading..." at bounding box center [466, 231] width 932 height 463
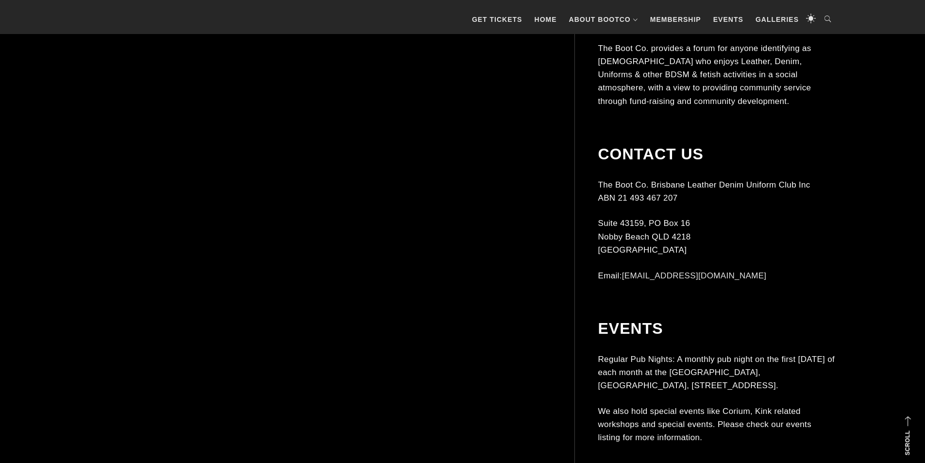
scroll to position [7003, 0]
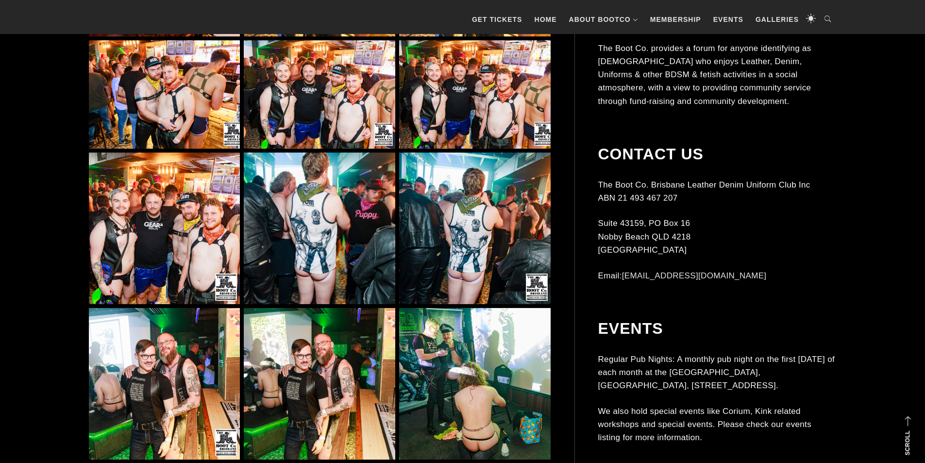
click at [535, 241] on img at bounding box center [474, 227] width 151 height 151
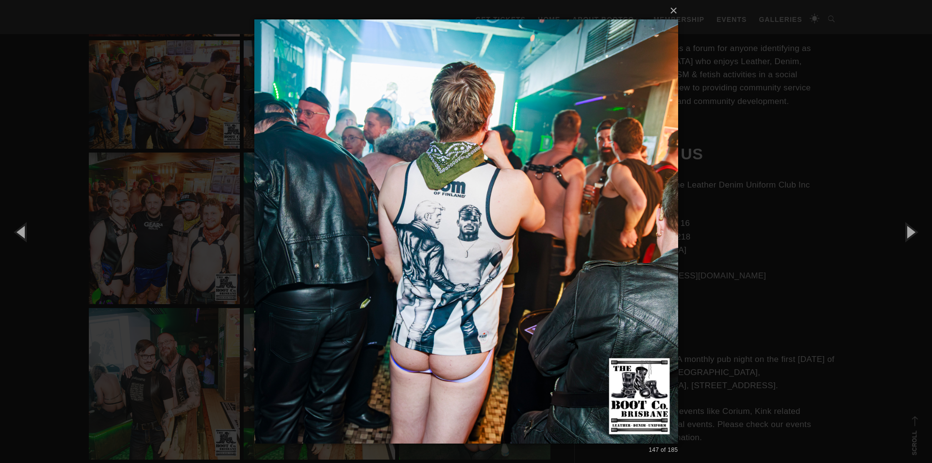
click at [201, 201] on div "× 147 of 185 Loading..." at bounding box center [466, 231] width 932 height 463
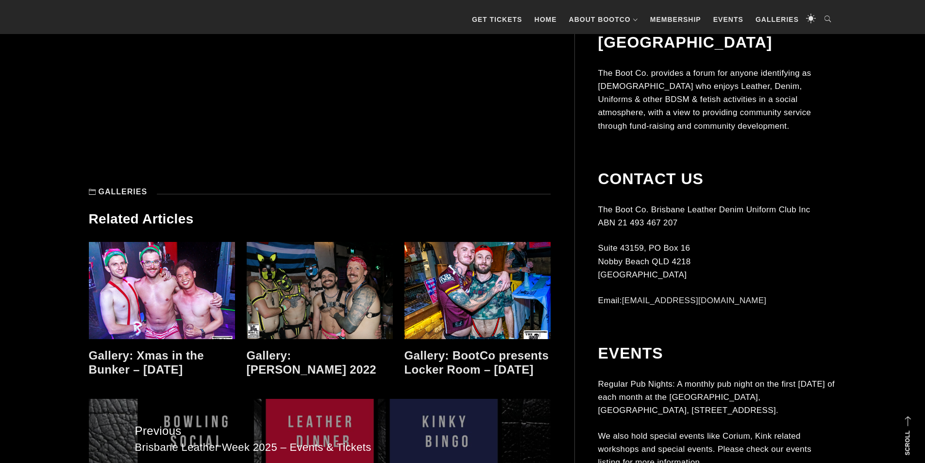
scroll to position [8993, 0]
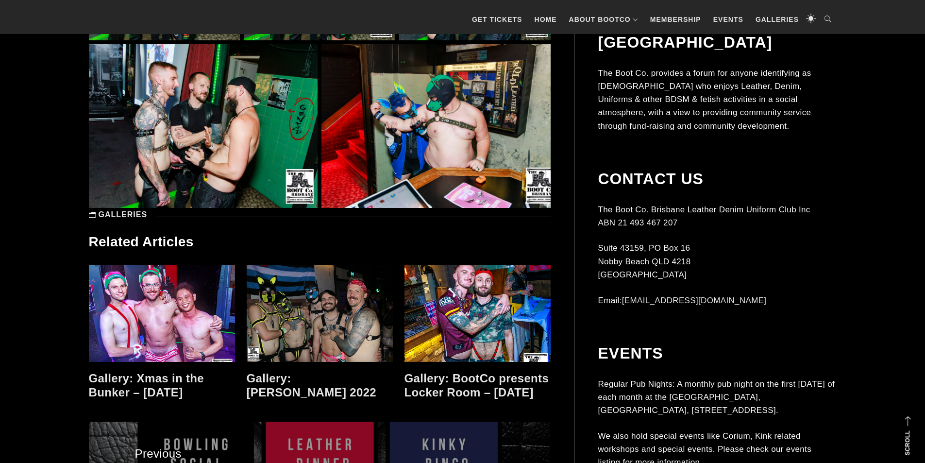
click at [404, 116] on img at bounding box center [435, 126] width 229 height 164
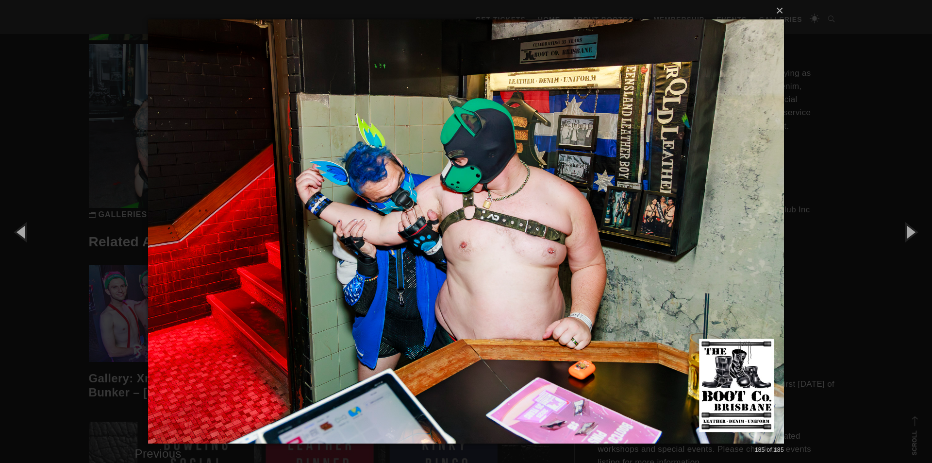
click at [846, 109] on div "× 185 of 185 Loading..." at bounding box center [466, 231] width 932 height 463
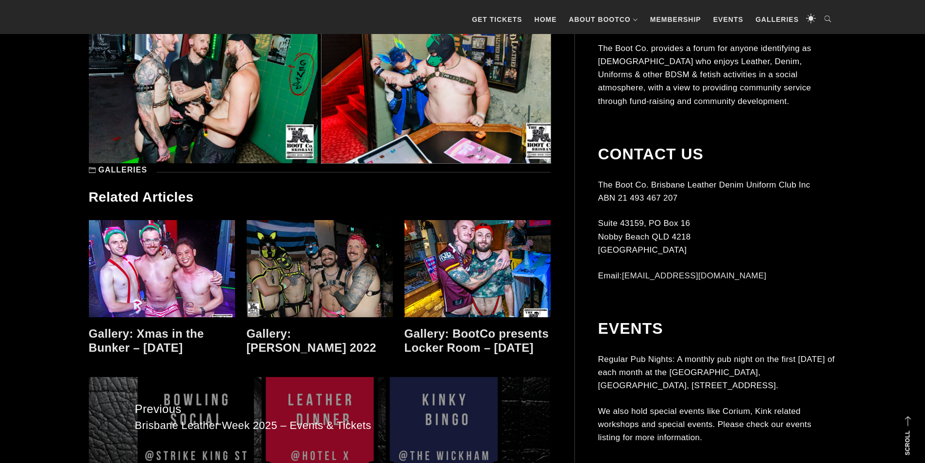
scroll to position [9101, 0]
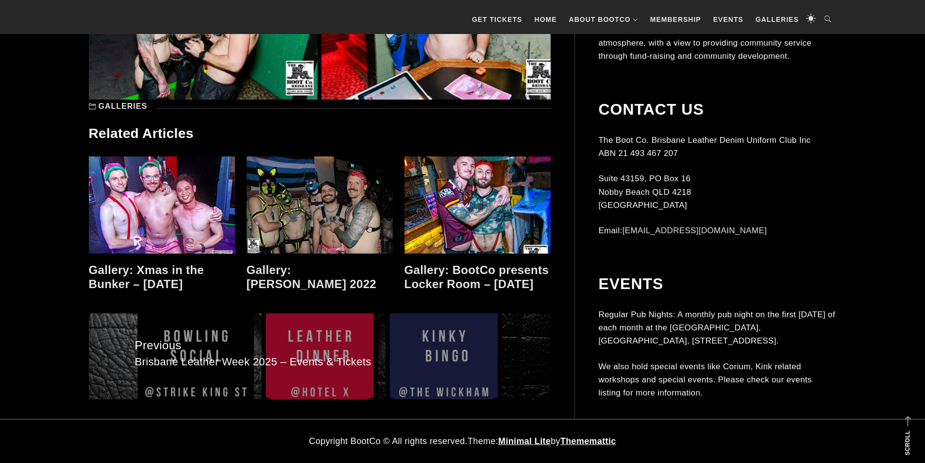
click at [314, 212] on link at bounding box center [320, 204] width 146 height 97
click at [328, 203] on link at bounding box center [320, 204] width 146 height 97
click at [334, 191] on link at bounding box center [320, 204] width 146 height 97
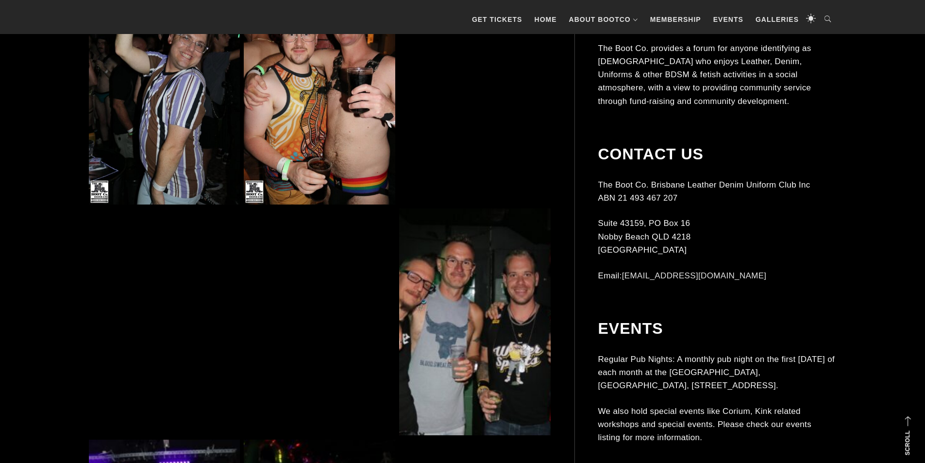
scroll to position [1697, 0]
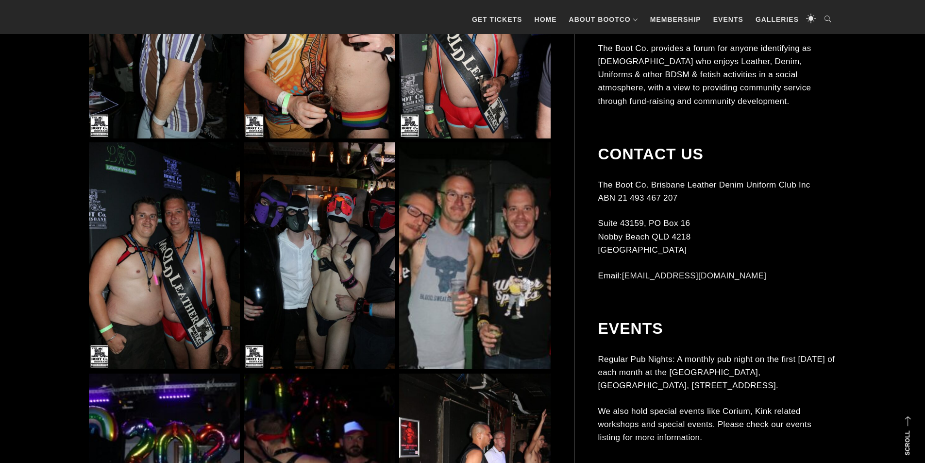
click at [344, 196] on img at bounding box center [319, 255] width 151 height 227
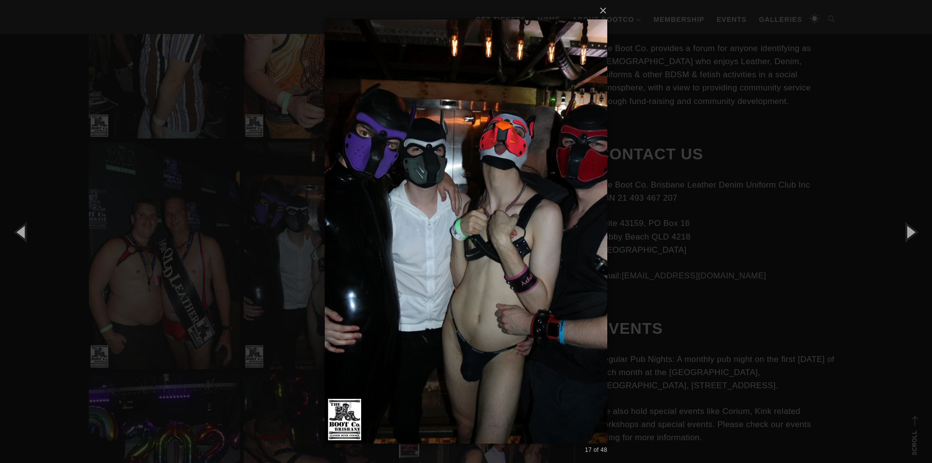
click at [652, 95] on div "× 17 of 48 Loading..." at bounding box center [466, 231] width 932 height 463
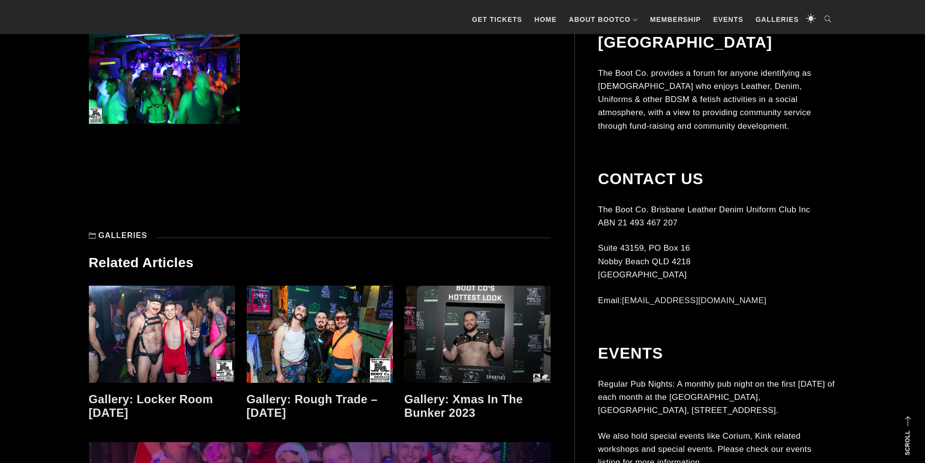
scroll to position [3882, 0]
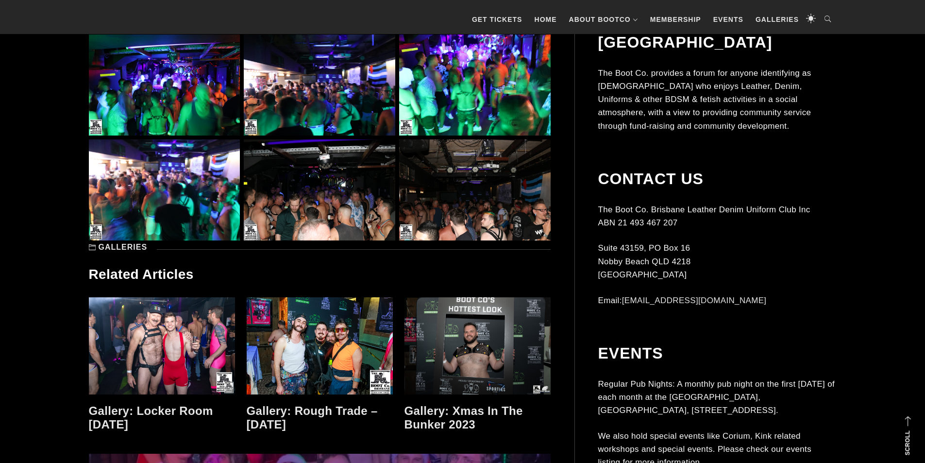
click at [206, 184] on img at bounding box center [164, 189] width 151 height 101
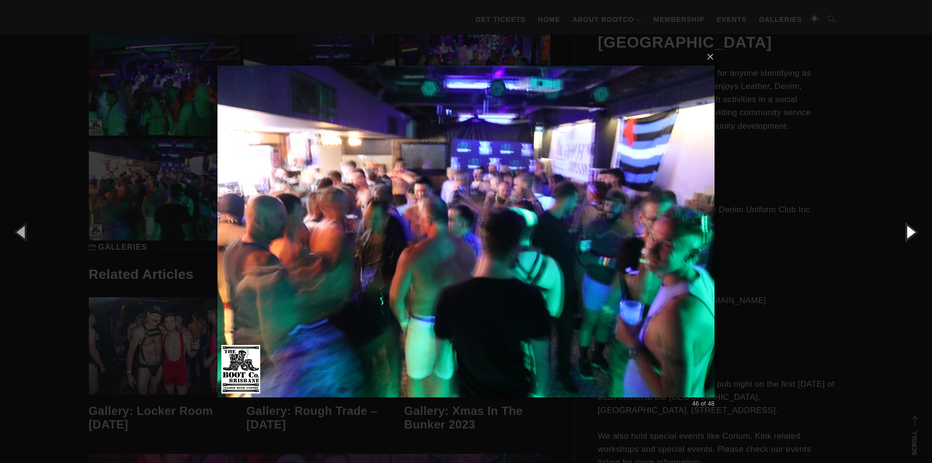
click at [918, 243] on button "button" at bounding box center [910, 231] width 44 height 53
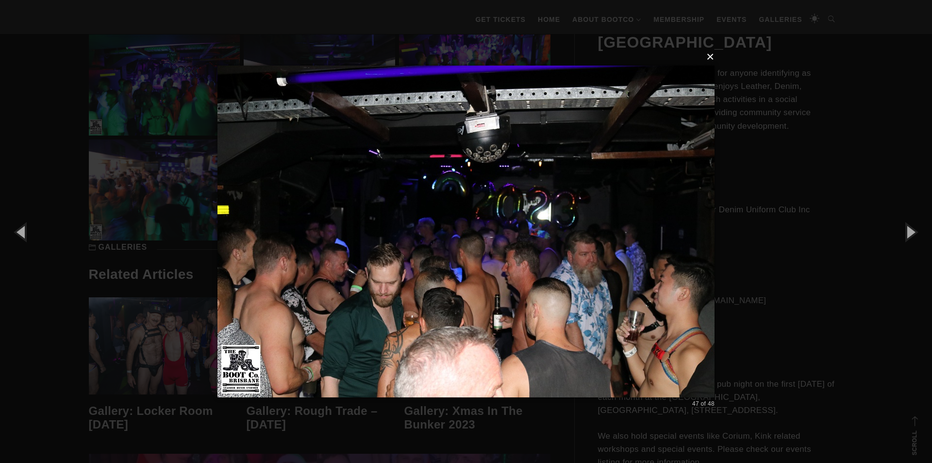
click at [709, 62] on button "×" at bounding box center [468, 56] width 497 height 21
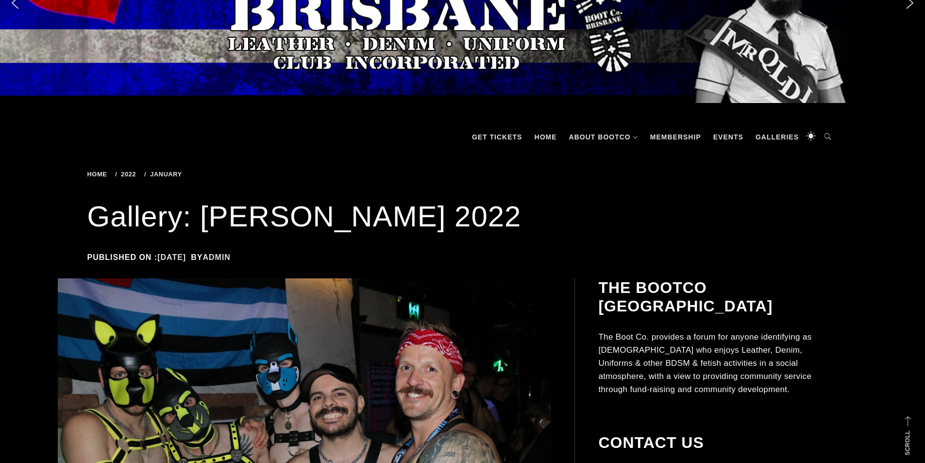
scroll to position [0, 0]
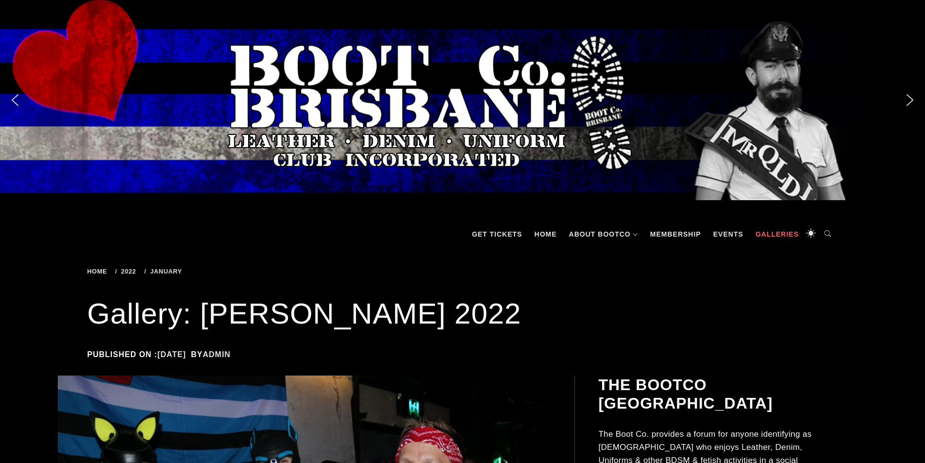
click at [764, 239] on link "Galleries" at bounding box center [776, 233] width 53 height 29
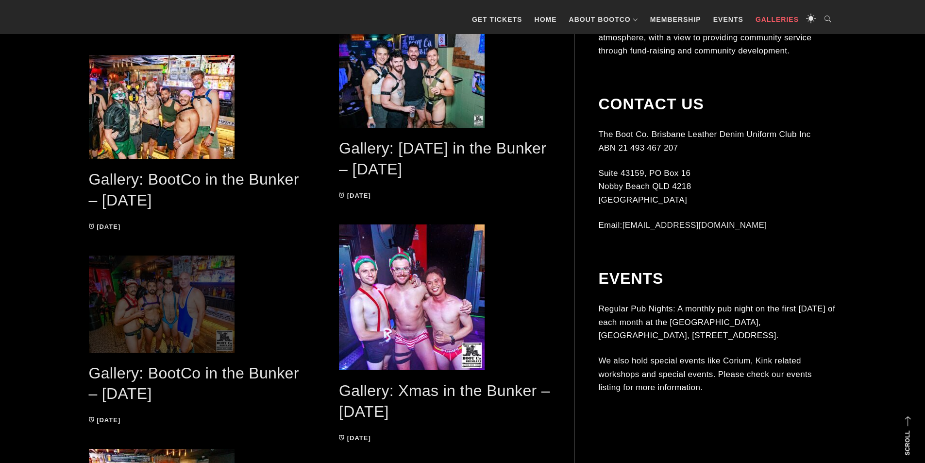
scroll to position [1214, 0]
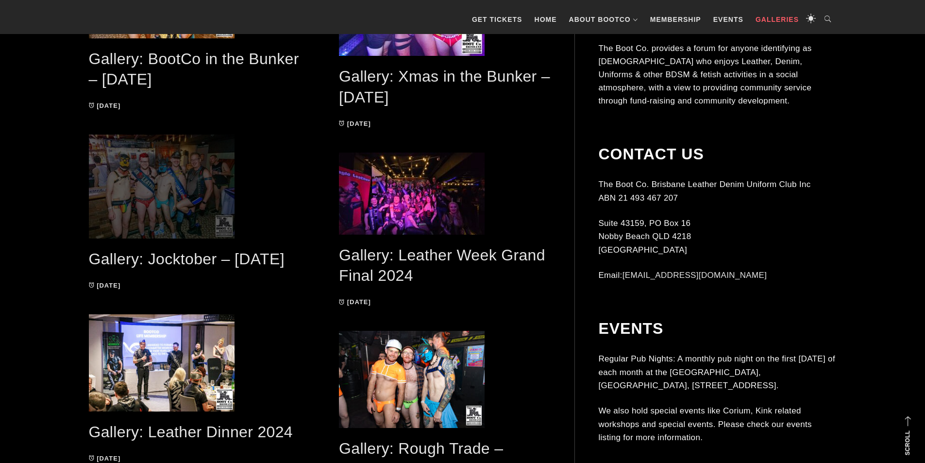
click at [138, 216] on span at bounding box center [195, 186] width 212 height 104
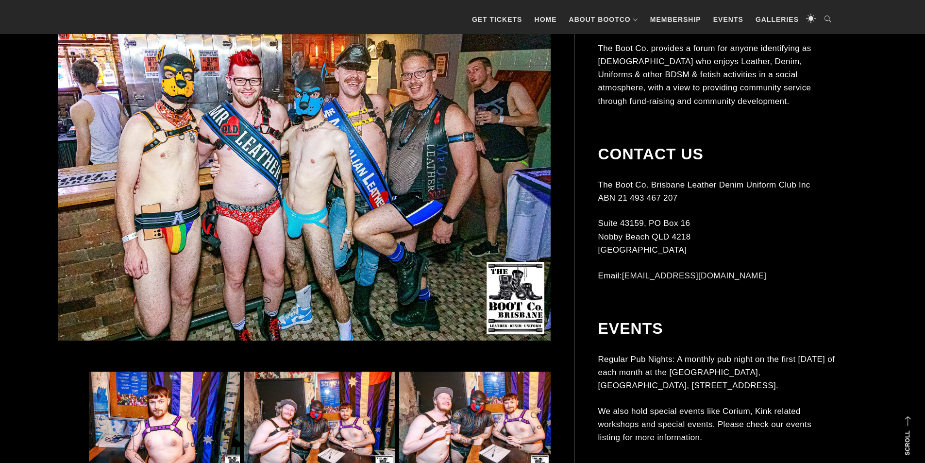
scroll to position [630, 0]
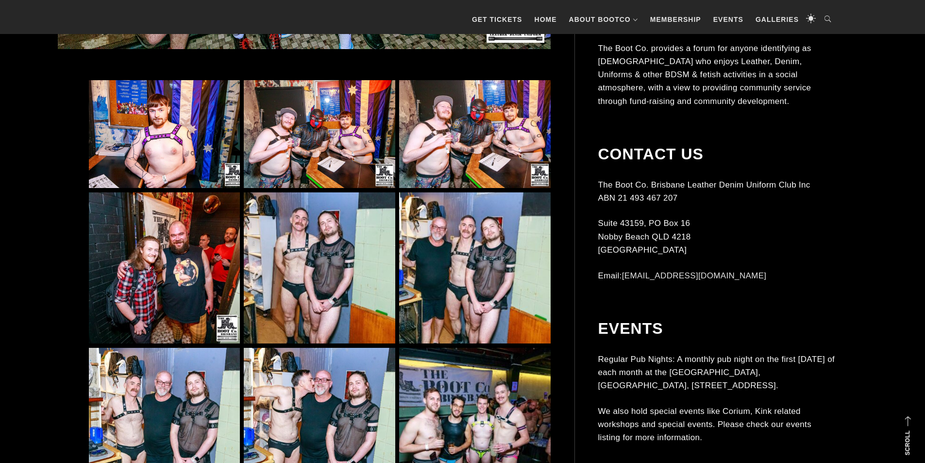
click at [312, 152] on img at bounding box center [319, 134] width 151 height 108
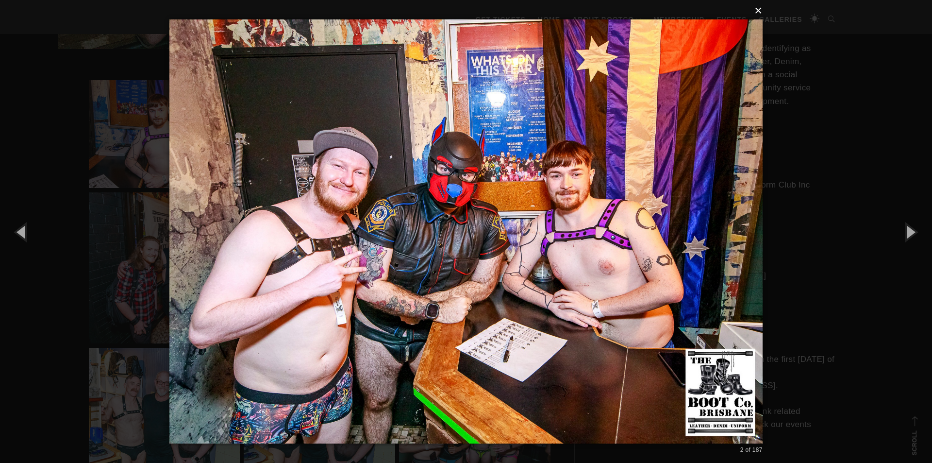
click at [758, 15] on button "×" at bounding box center [468, 10] width 593 height 21
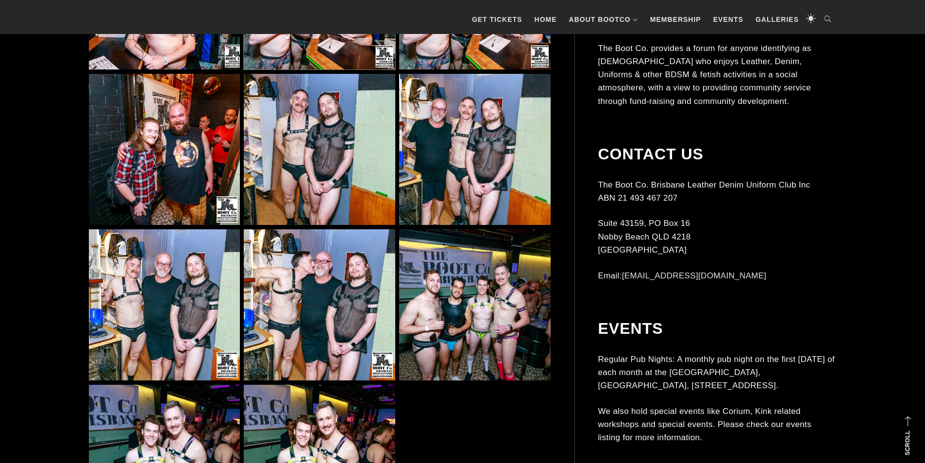
scroll to position [872, 0]
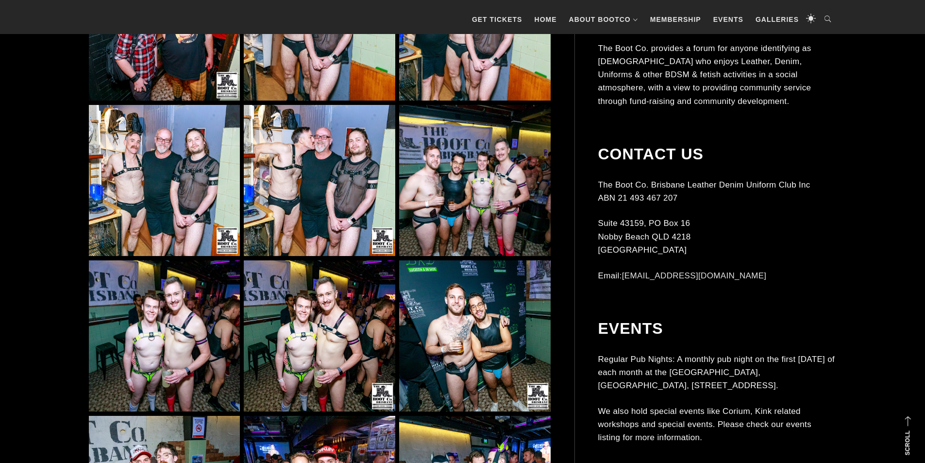
click at [288, 173] on img at bounding box center [319, 180] width 151 height 151
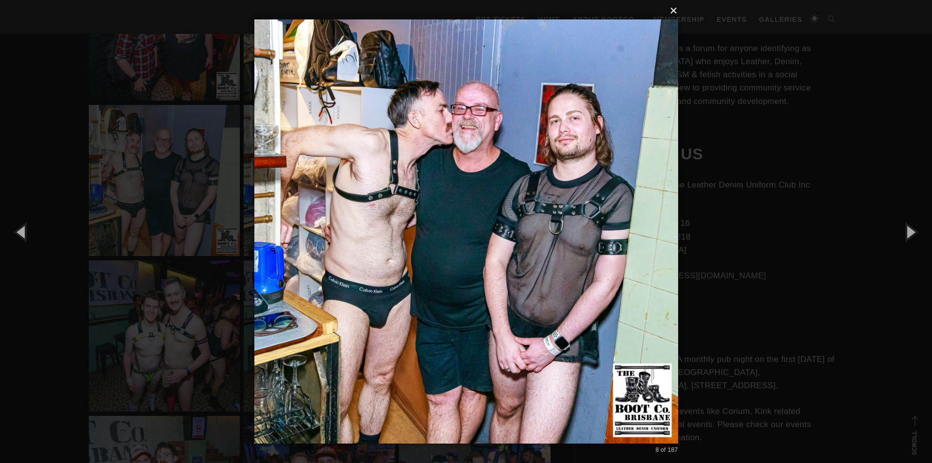
click at [676, 13] on button "×" at bounding box center [469, 10] width 424 height 21
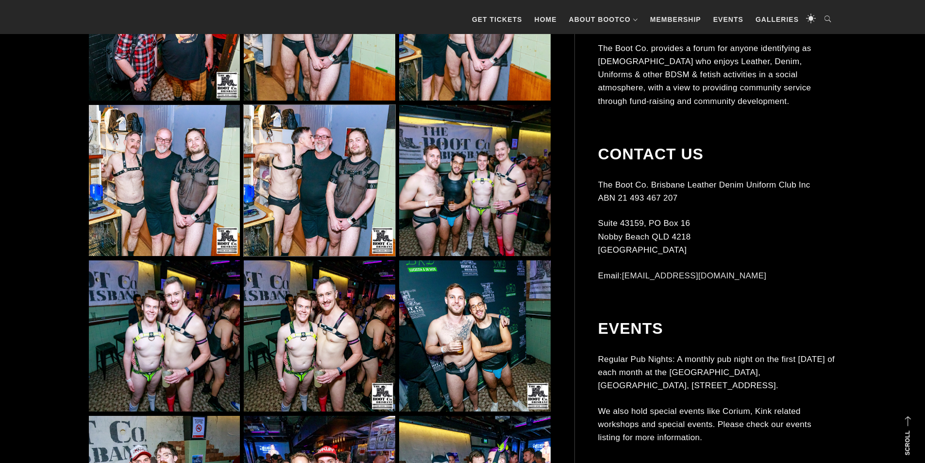
scroll to position [1115, 0]
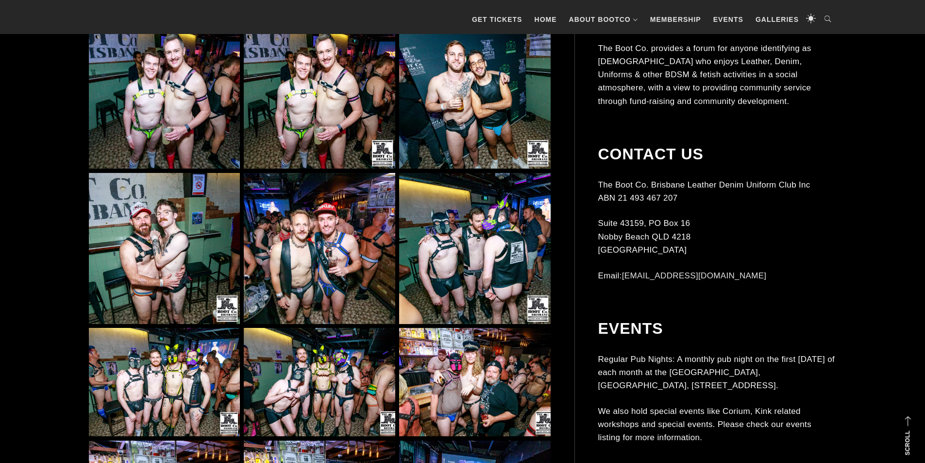
click at [465, 237] on img at bounding box center [474, 248] width 151 height 151
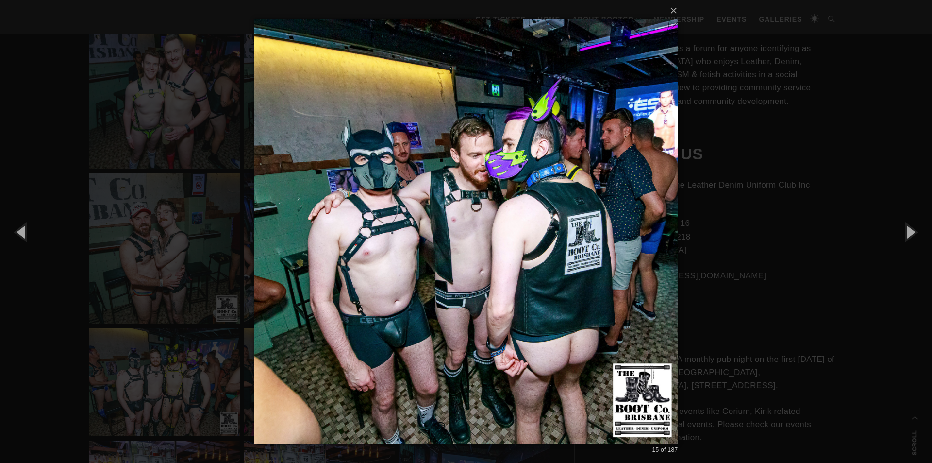
click at [785, 126] on div "× 15 of 187 Loading..." at bounding box center [466, 231] width 932 height 463
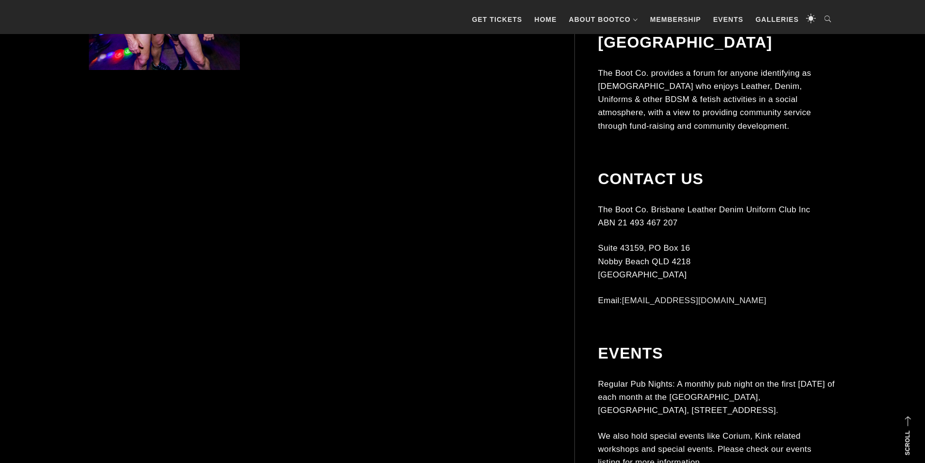
scroll to position [2668, 0]
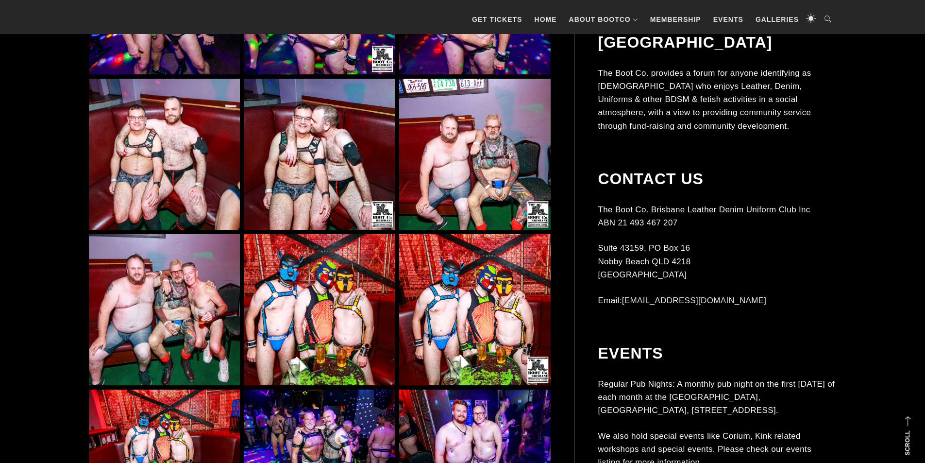
click at [316, 281] on img at bounding box center [319, 309] width 151 height 151
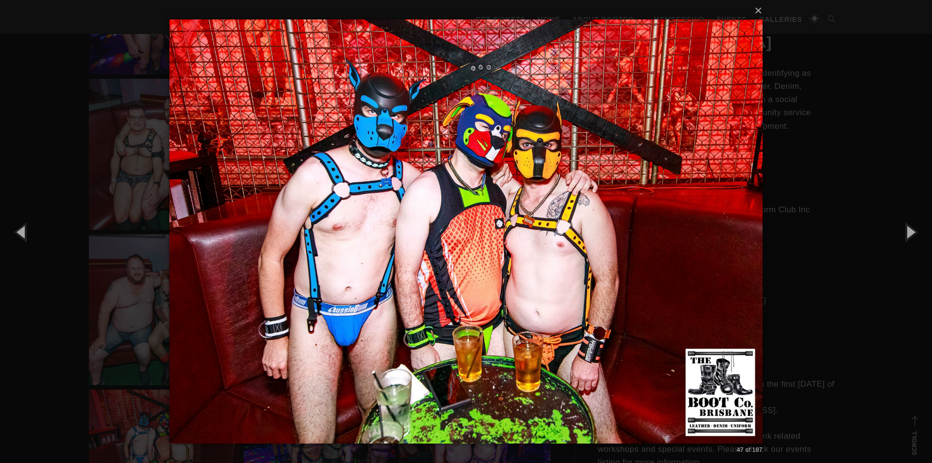
click at [788, 164] on div "× 47 of 187 Loading..." at bounding box center [466, 231] width 932 height 463
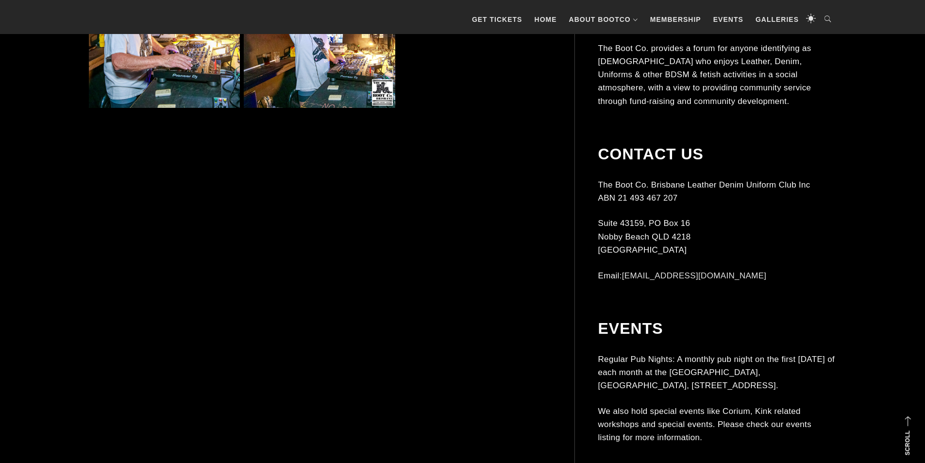
scroll to position [3639, 0]
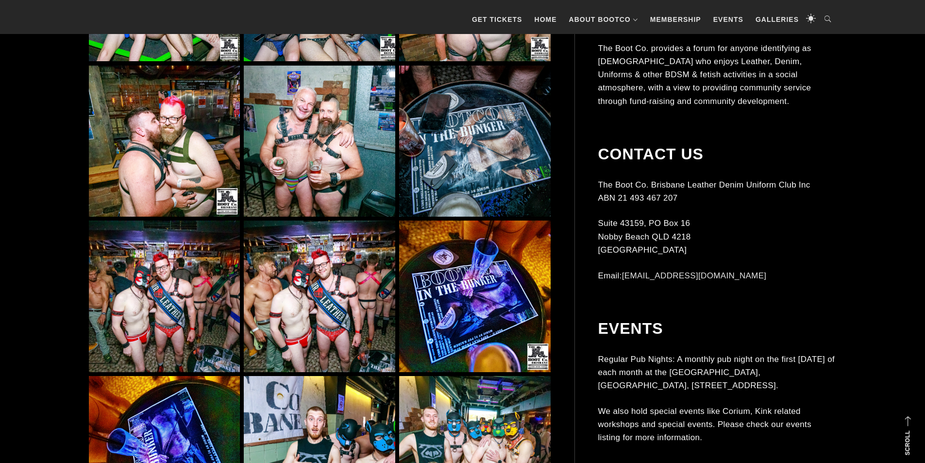
click at [155, 272] on img at bounding box center [164, 295] width 151 height 151
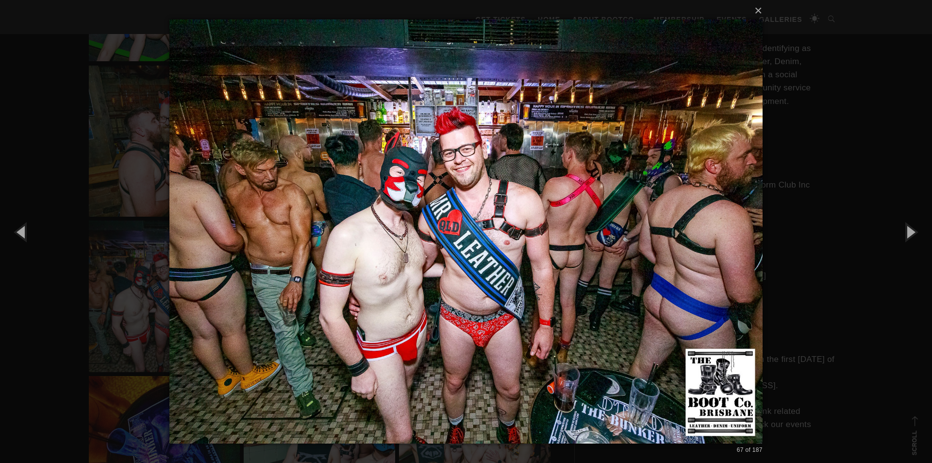
click at [868, 226] on div "× 67 of 187 Loading..." at bounding box center [466, 231] width 932 height 463
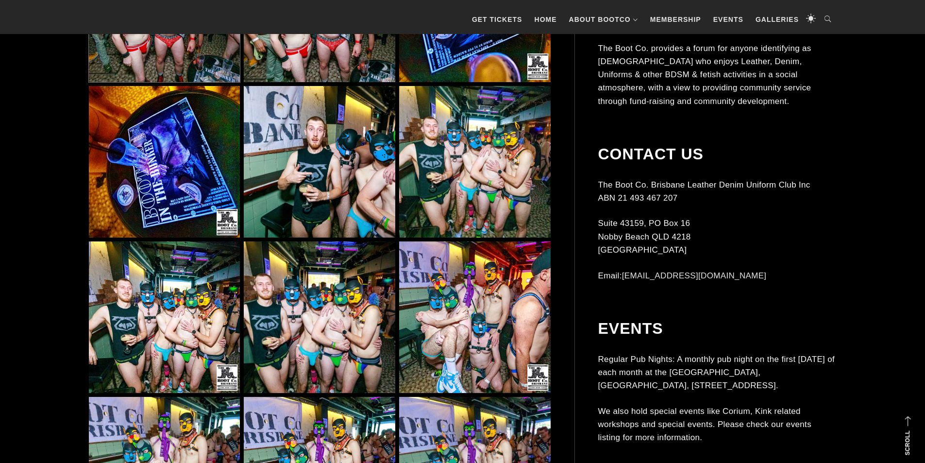
scroll to position [3930, 0]
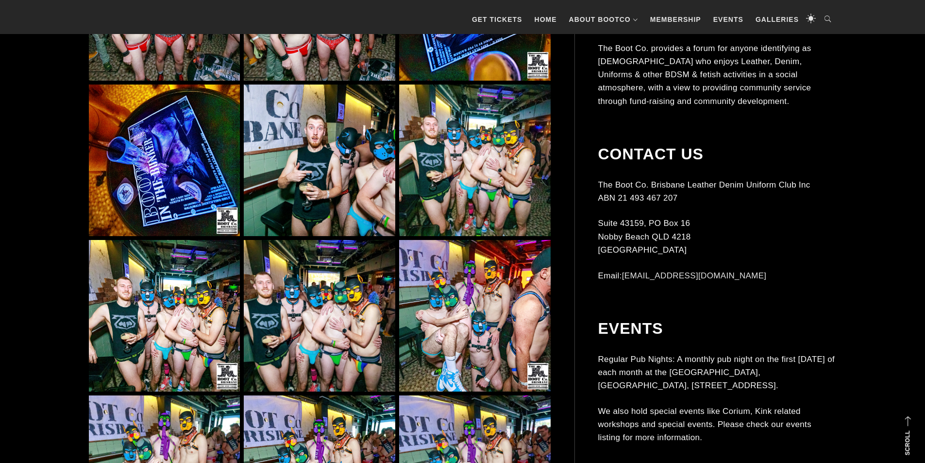
click at [458, 185] on img at bounding box center [474, 159] width 151 height 151
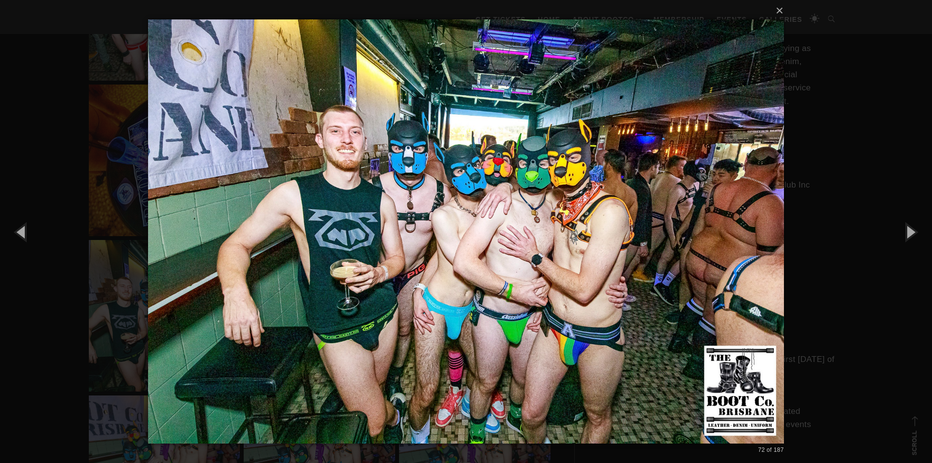
click at [832, 325] on div "× 72 of 187 Loading..." at bounding box center [466, 231] width 932 height 463
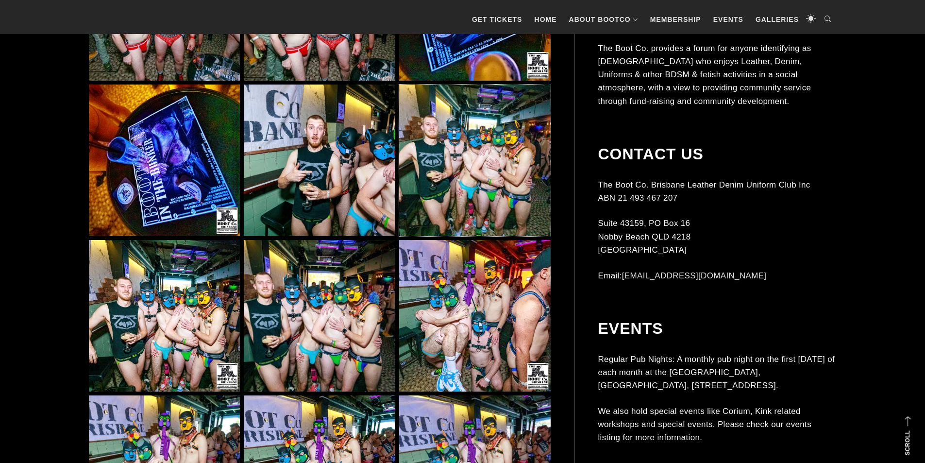
scroll to position [4124, 0]
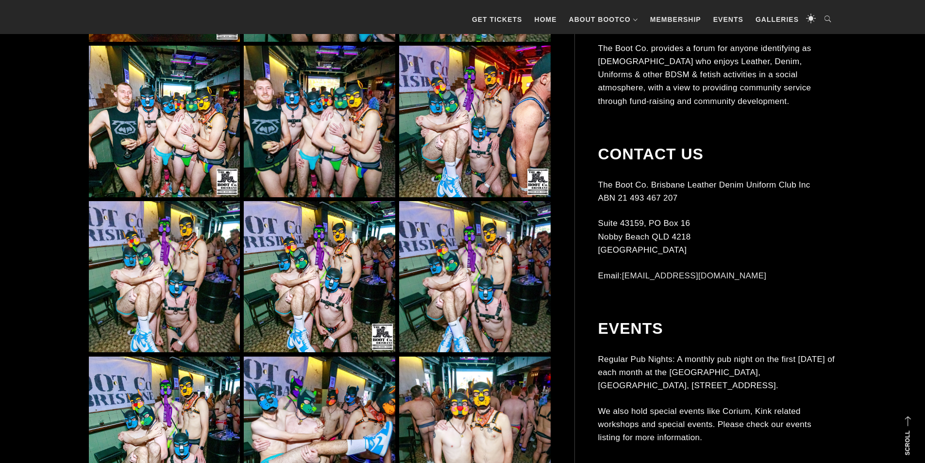
click at [317, 237] on img at bounding box center [319, 276] width 151 height 151
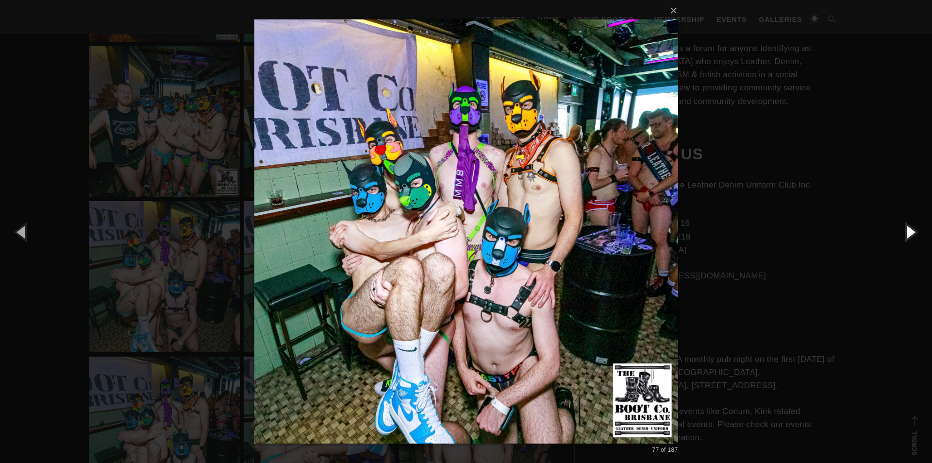
click at [919, 222] on button "button" at bounding box center [910, 231] width 44 height 53
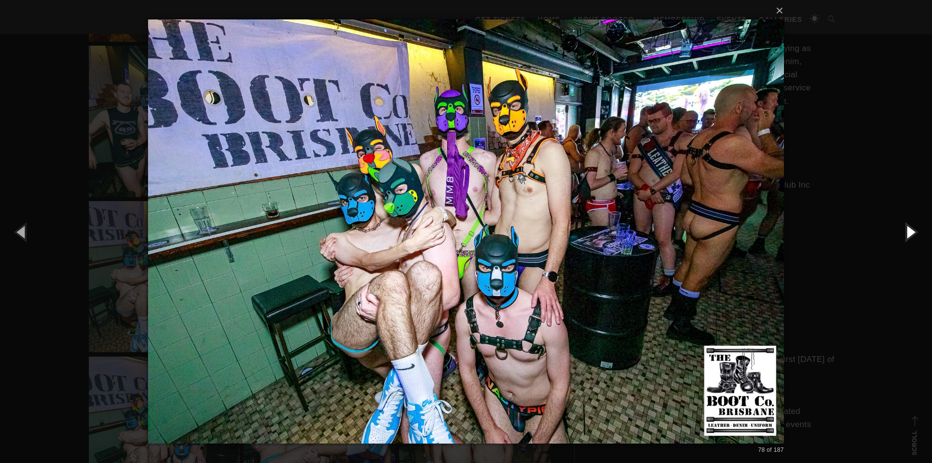
click at [919, 223] on button "button" at bounding box center [910, 231] width 44 height 53
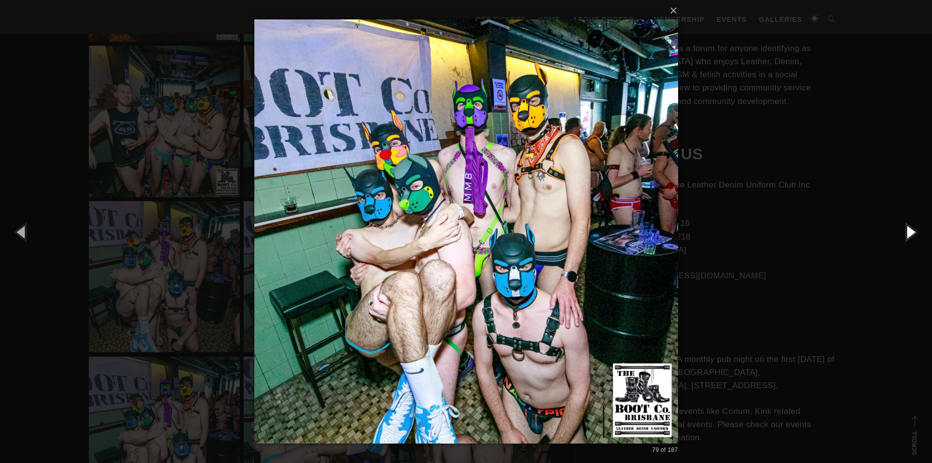
click at [919, 223] on button "button" at bounding box center [910, 231] width 44 height 53
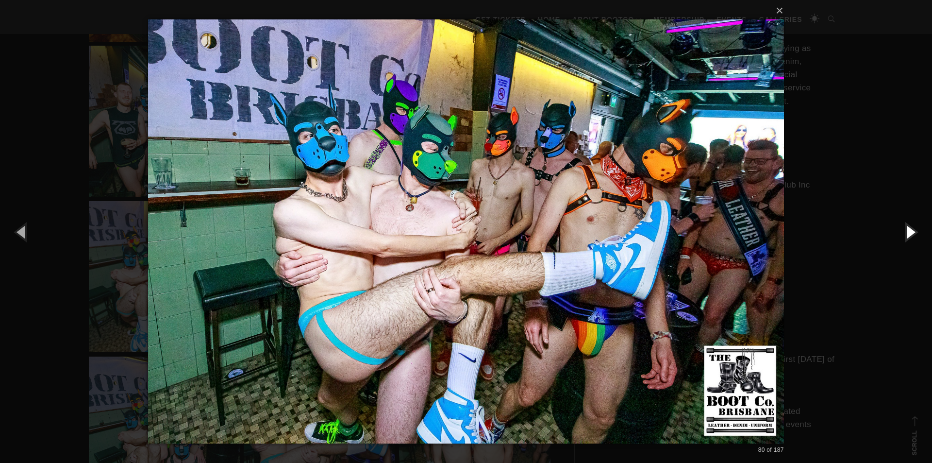
click at [905, 224] on button "button" at bounding box center [910, 231] width 44 height 53
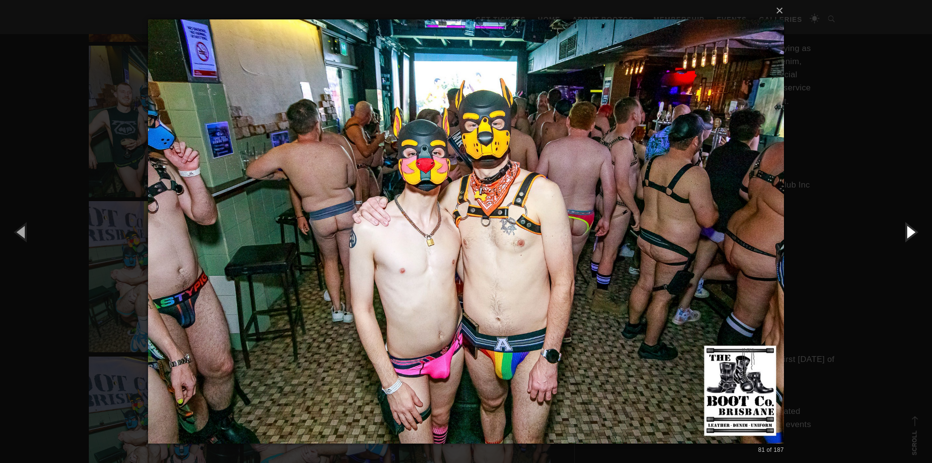
click at [905, 225] on button "button" at bounding box center [910, 231] width 44 height 53
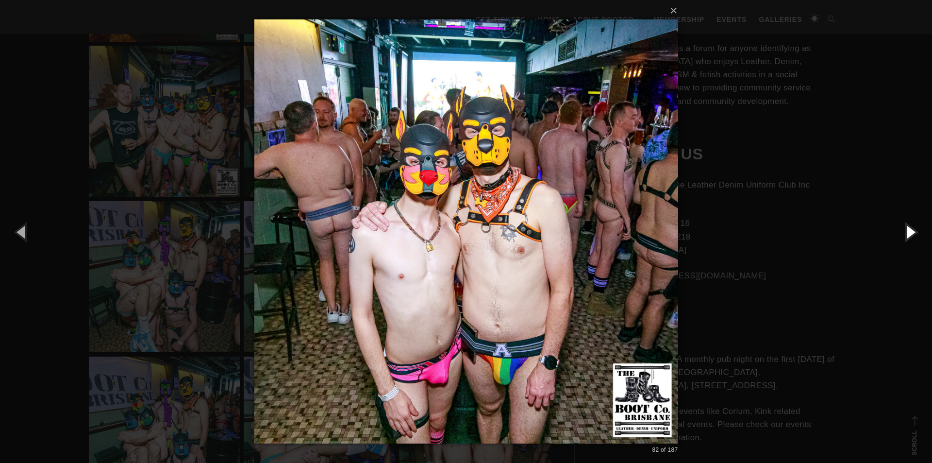
click at [905, 225] on button "button" at bounding box center [910, 231] width 44 height 53
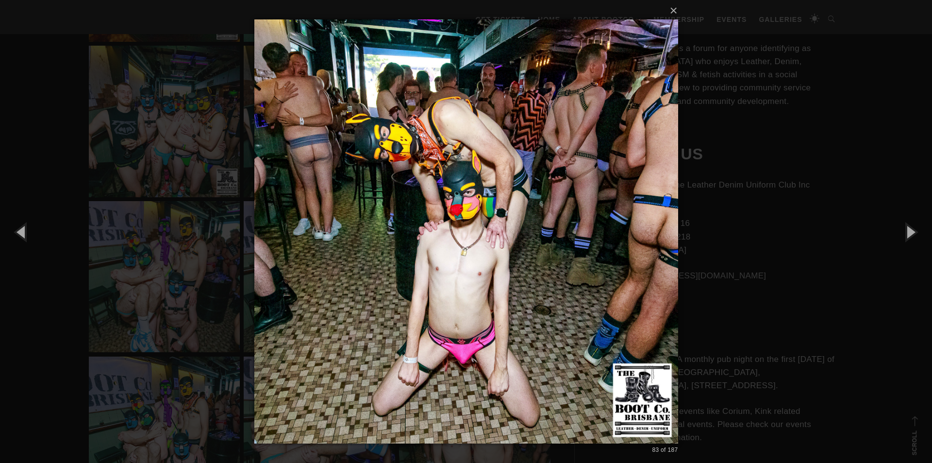
click at [814, 244] on div "× 83 of 187 Loading..." at bounding box center [466, 231] width 932 height 463
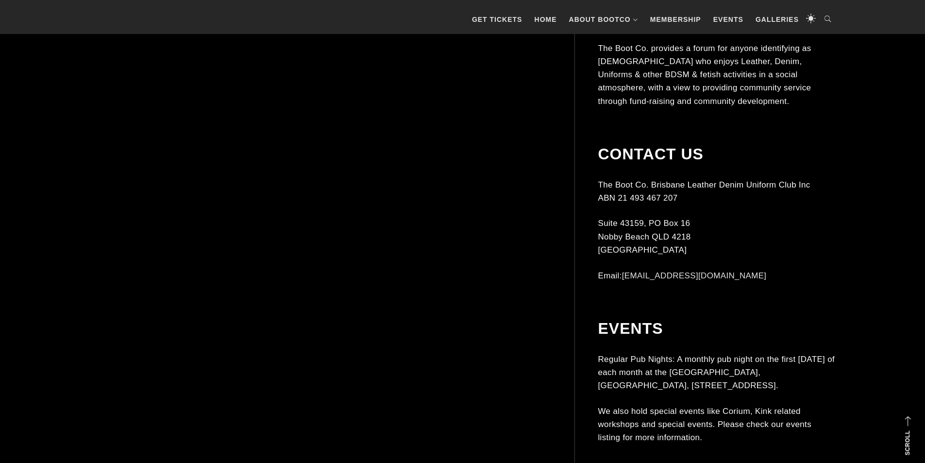
scroll to position [5387, 0]
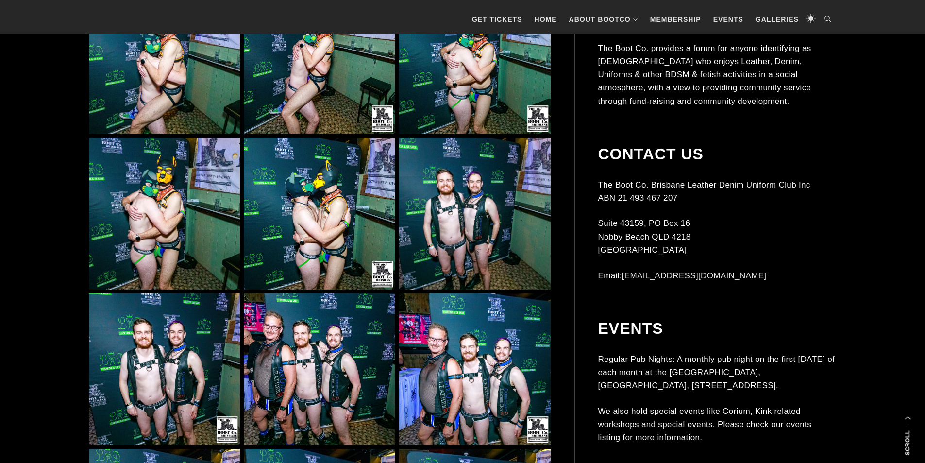
click at [344, 234] on img at bounding box center [319, 213] width 151 height 151
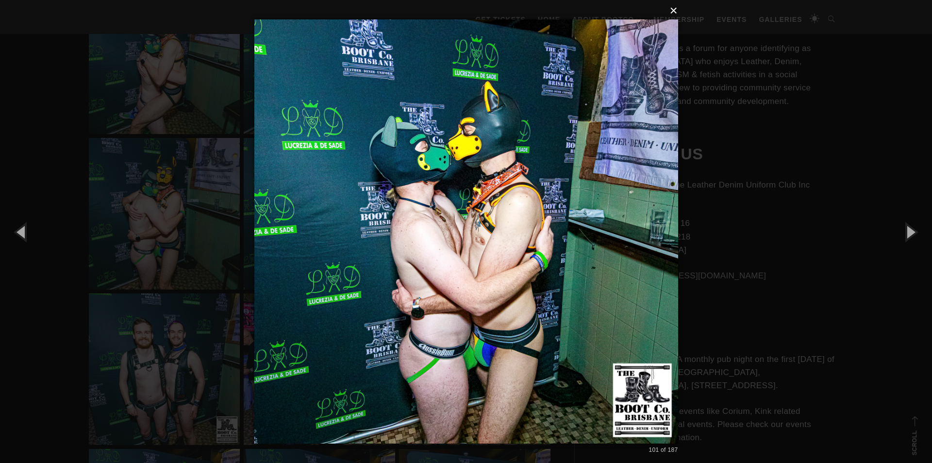
click at [672, 12] on button "×" at bounding box center [469, 10] width 424 height 21
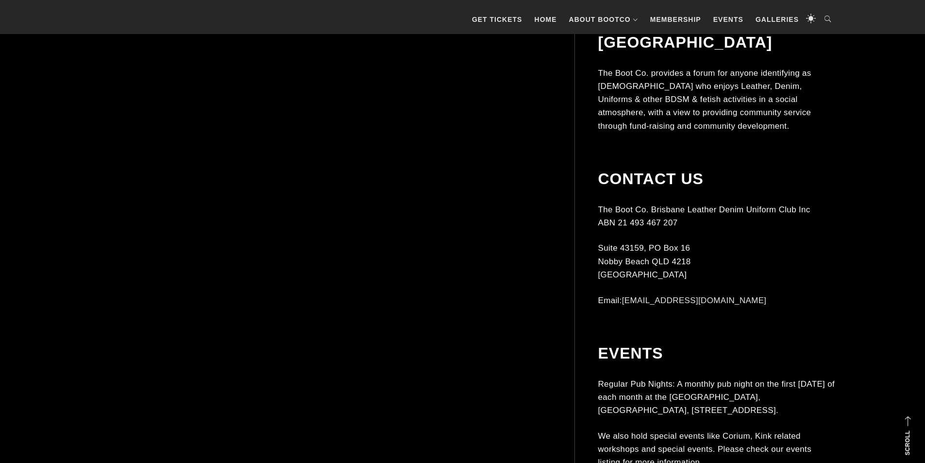
scroll to position [6649, 0]
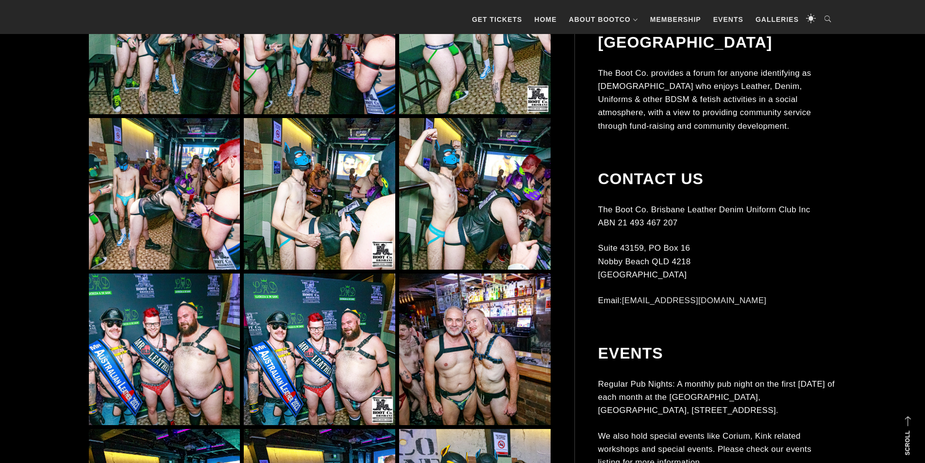
click at [317, 241] on img at bounding box center [319, 193] width 151 height 151
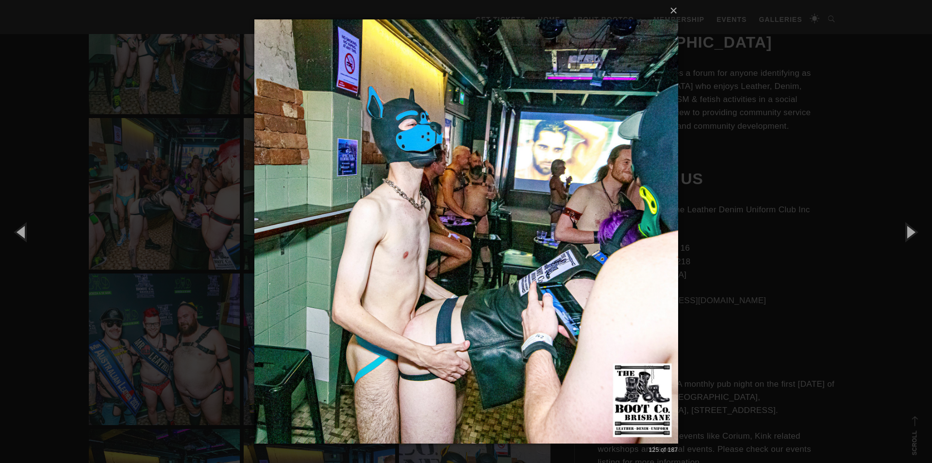
click at [651, 256] on img at bounding box center [466, 231] width 424 height 463
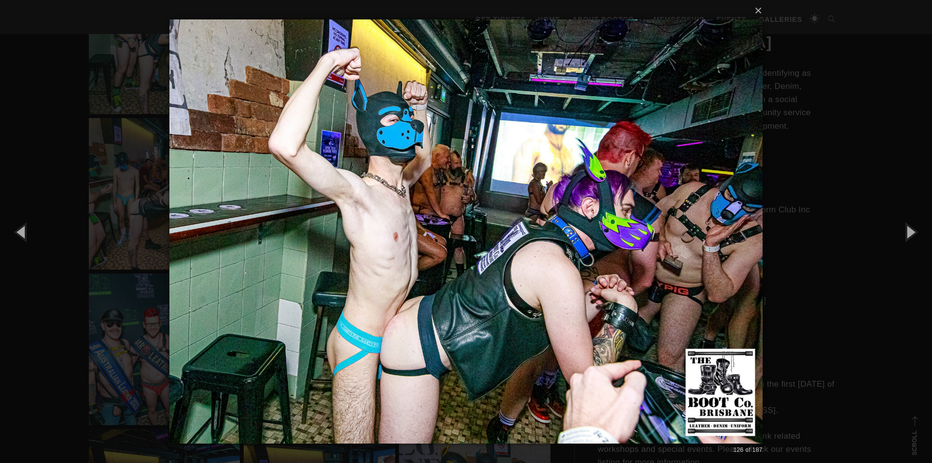
click at [202, 154] on img at bounding box center [465, 231] width 593 height 463
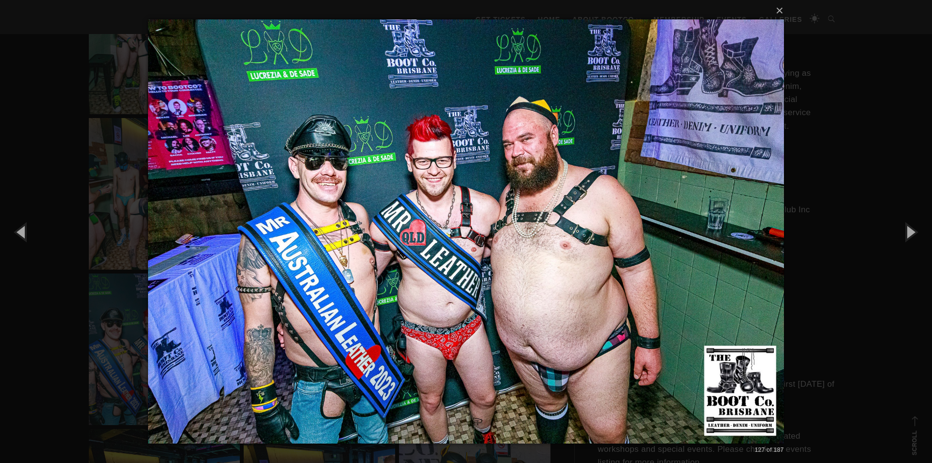
click at [193, 137] on img at bounding box center [466, 231] width 636 height 463
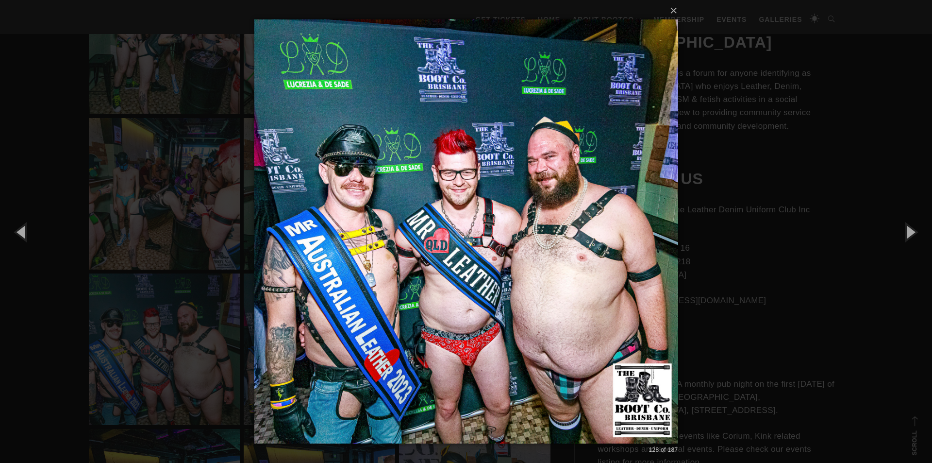
click at [279, 282] on img at bounding box center [466, 231] width 424 height 463
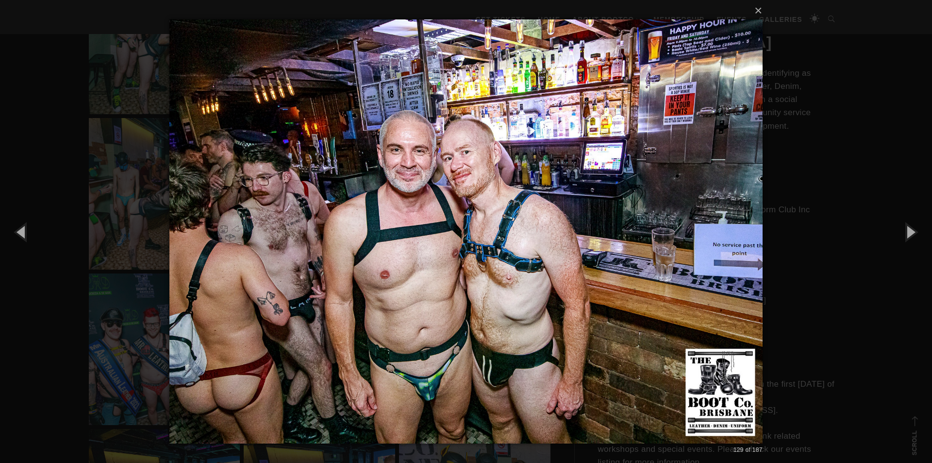
click at [596, 279] on img at bounding box center [465, 231] width 593 height 463
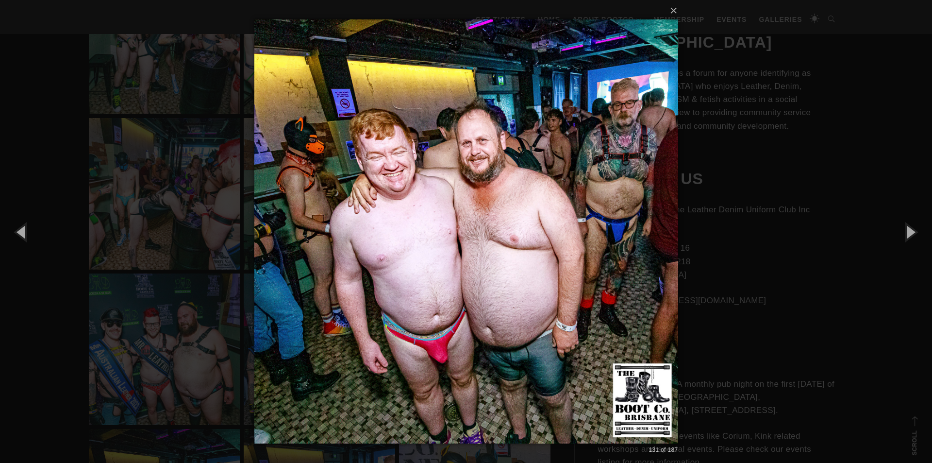
click at [596, 279] on img at bounding box center [466, 231] width 424 height 463
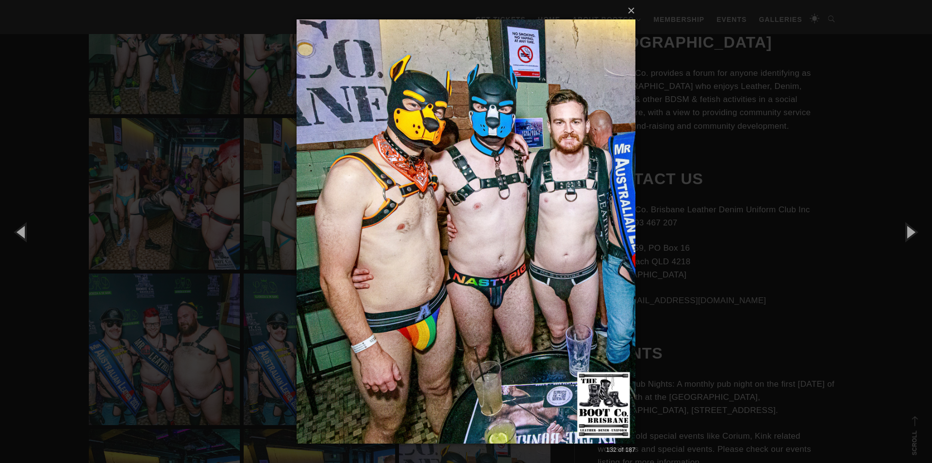
click at [105, 214] on div "× 132 of 187 Loading..." at bounding box center [466, 231] width 932 height 463
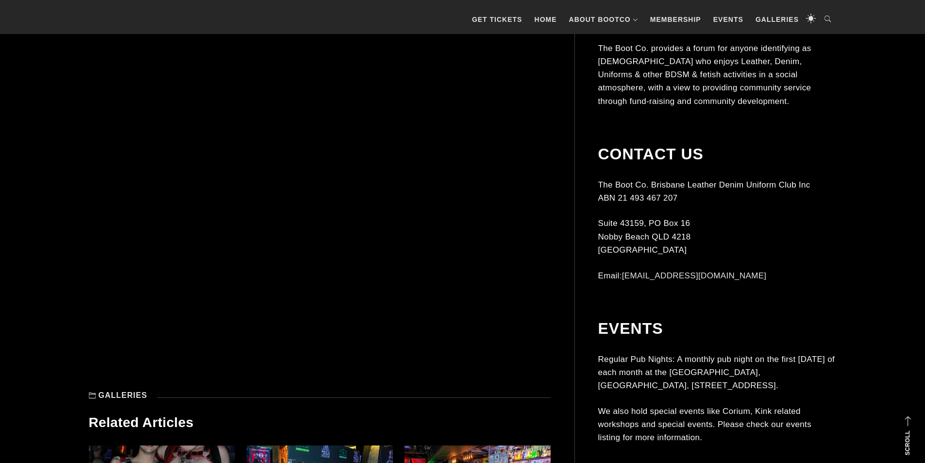
scroll to position [9755, 0]
